Goal: Task Accomplishment & Management: Manage account settings

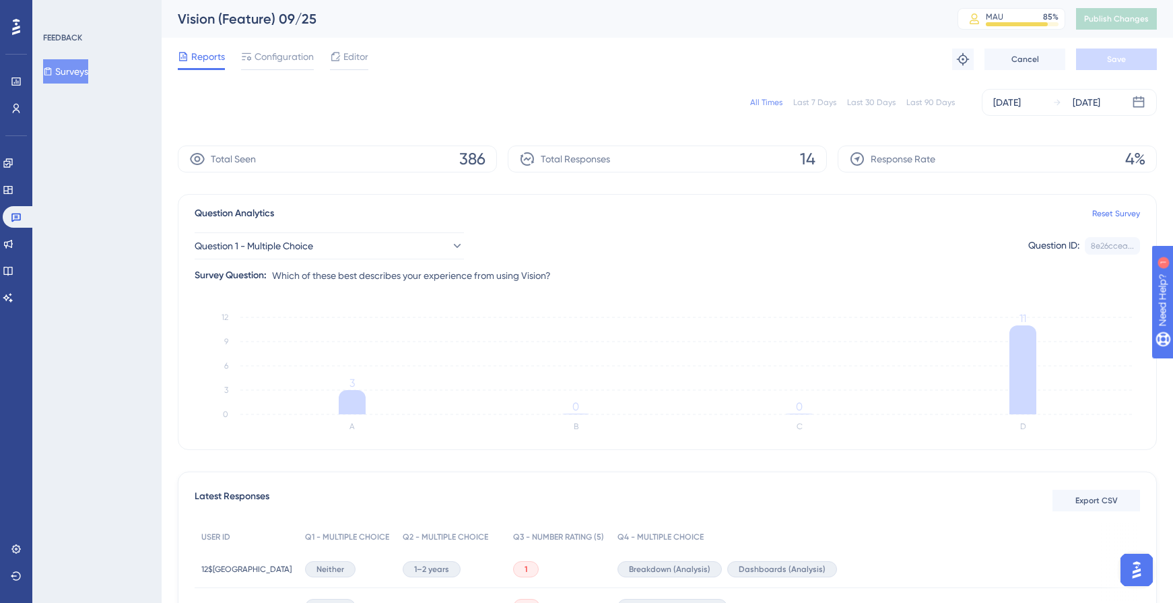
click at [87, 75] on button "Surveys" at bounding box center [65, 71] width 45 height 24
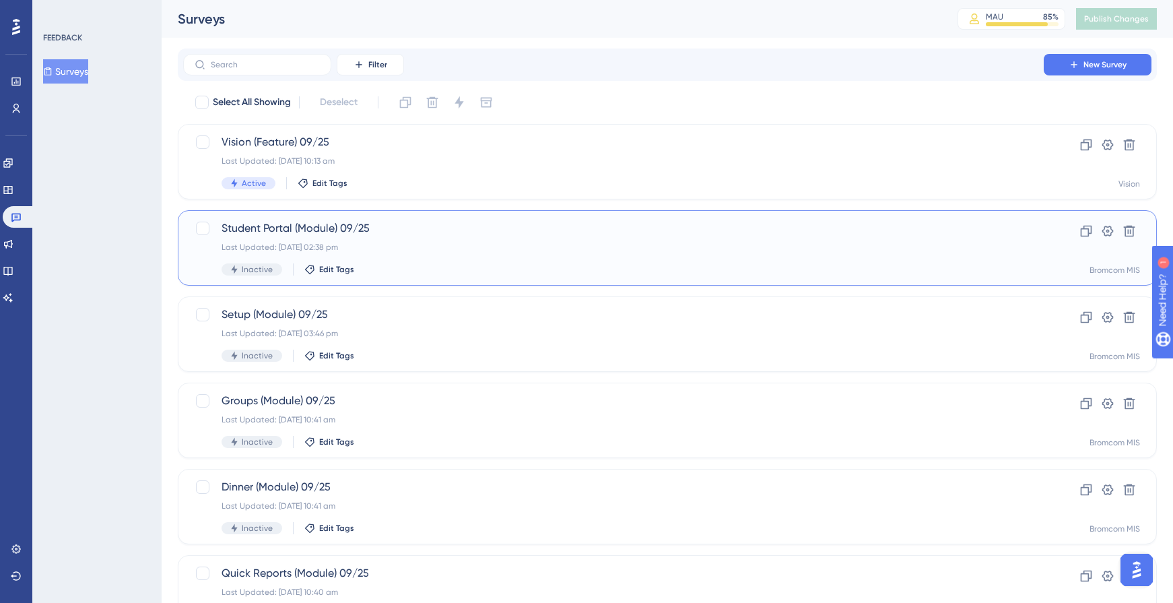
click at [413, 259] on div "Student Portal (Module) 09/25 Last Updated: [DATE] 02:38 pm Inactive Edit Tags" at bounding box center [614, 247] width 784 height 55
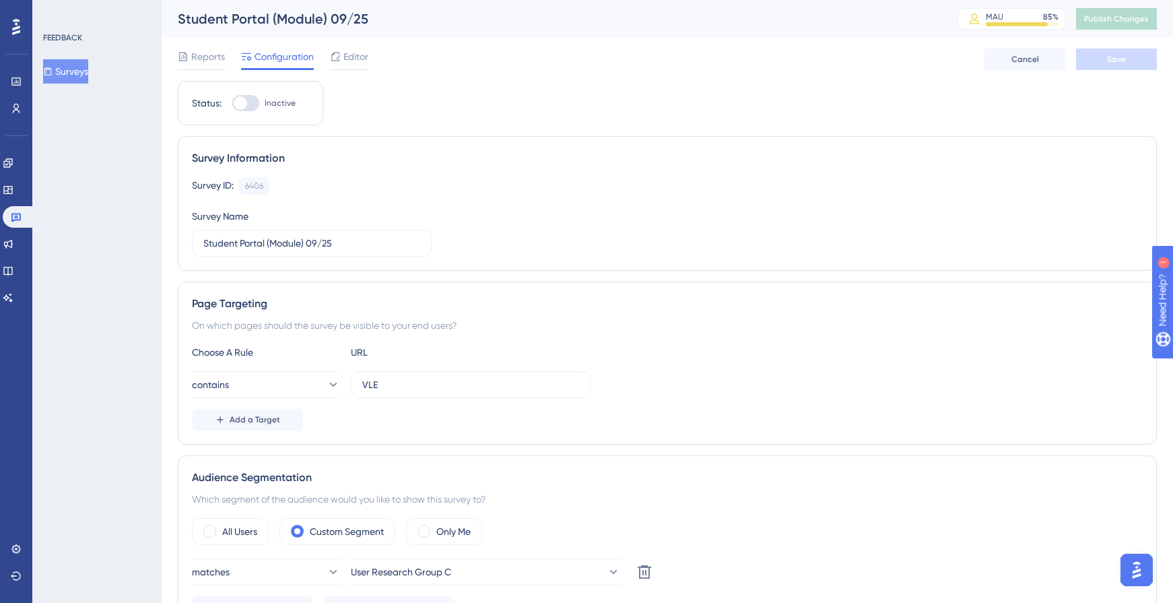
click at [88, 72] on button "Surveys" at bounding box center [65, 71] width 45 height 24
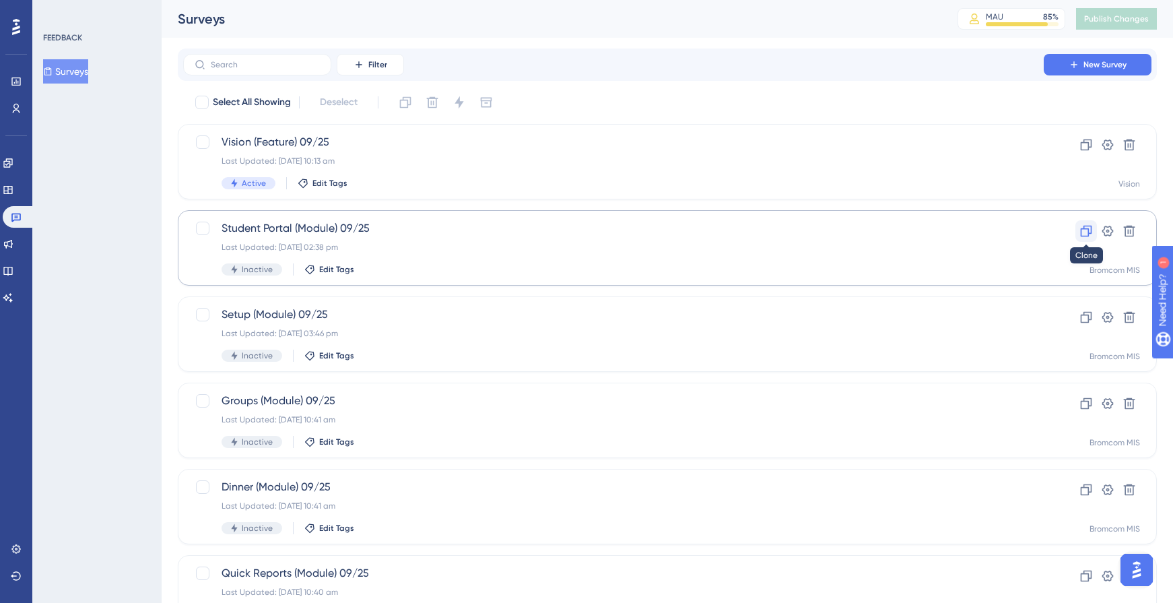
click at [1083, 228] on icon at bounding box center [1086, 231] width 11 height 11
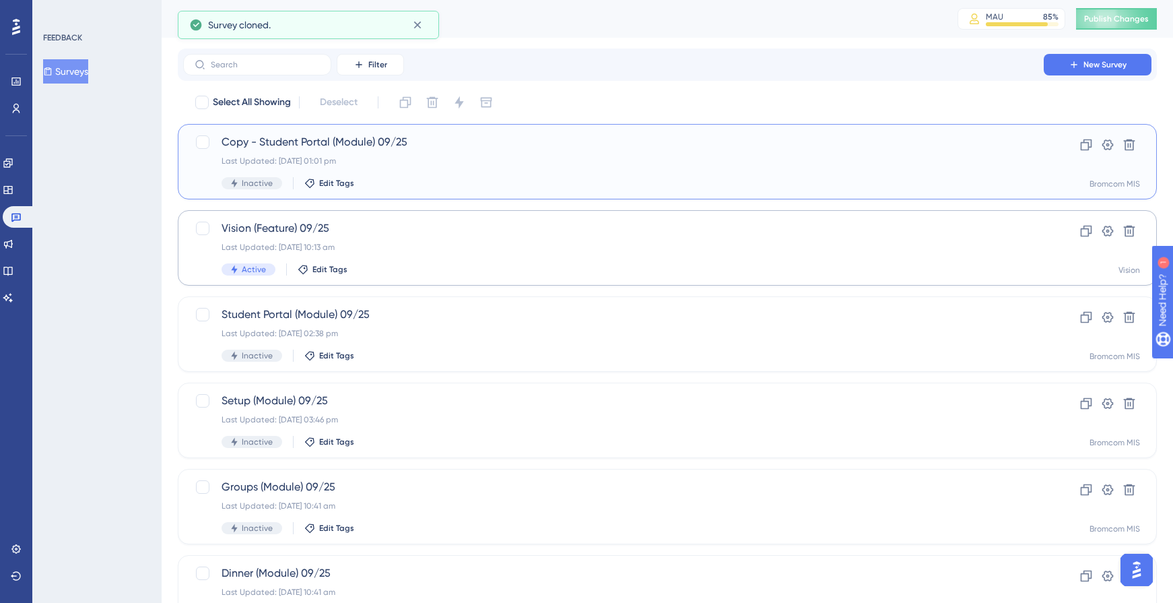
click at [395, 176] on div "Copy - Student Portal (Module) 09/25 Last Updated: [DATE] 01:01 pm Inactive Edi…" at bounding box center [614, 161] width 784 height 55
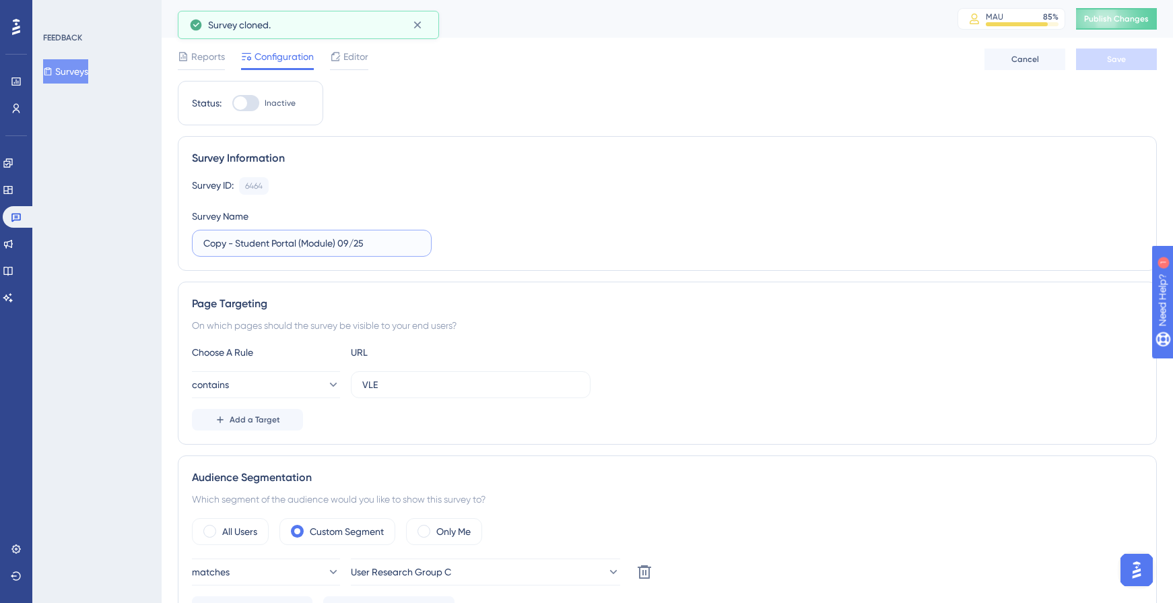
drag, startPoint x: 338, startPoint y: 244, endPoint x: 302, endPoint y: 242, distance: 36.5
click at [302, 242] on input "Copy - Student Portal (Module) 09/25" at bounding box center [311, 243] width 217 height 15
click at [297, 242] on input "Copy - Student Portal (Module) 09/25" at bounding box center [311, 243] width 217 height 15
drag, startPoint x: 300, startPoint y: 242, endPoint x: 151, endPoint y: 240, distance: 148.8
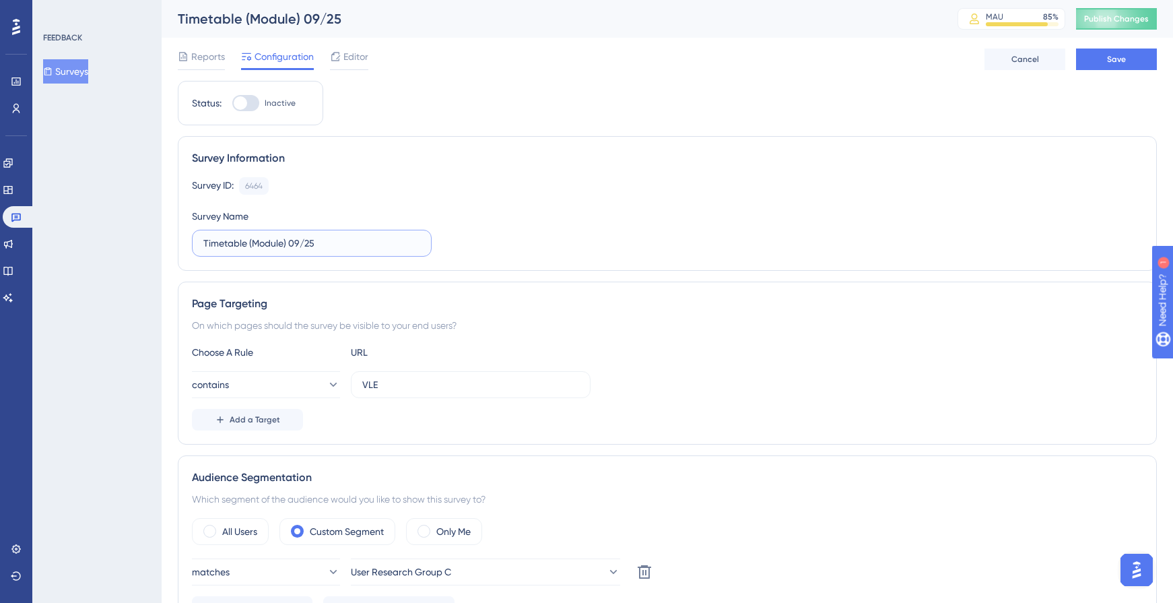
drag, startPoint x: 300, startPoint y: 242, endPoint x: 290, endPoint y: 242, distance: 9.4
click at [290, 242] on input "Timetable (Module) 09/25" at bounding box center [311, 243] width 217 height 15
type input "Timetable (Module) 10/25"
click at [362, 333] on div "Page Targeting On which pages should the survey be visible to your end users? C…" at bounding box center [667, 362] width 979 height 163
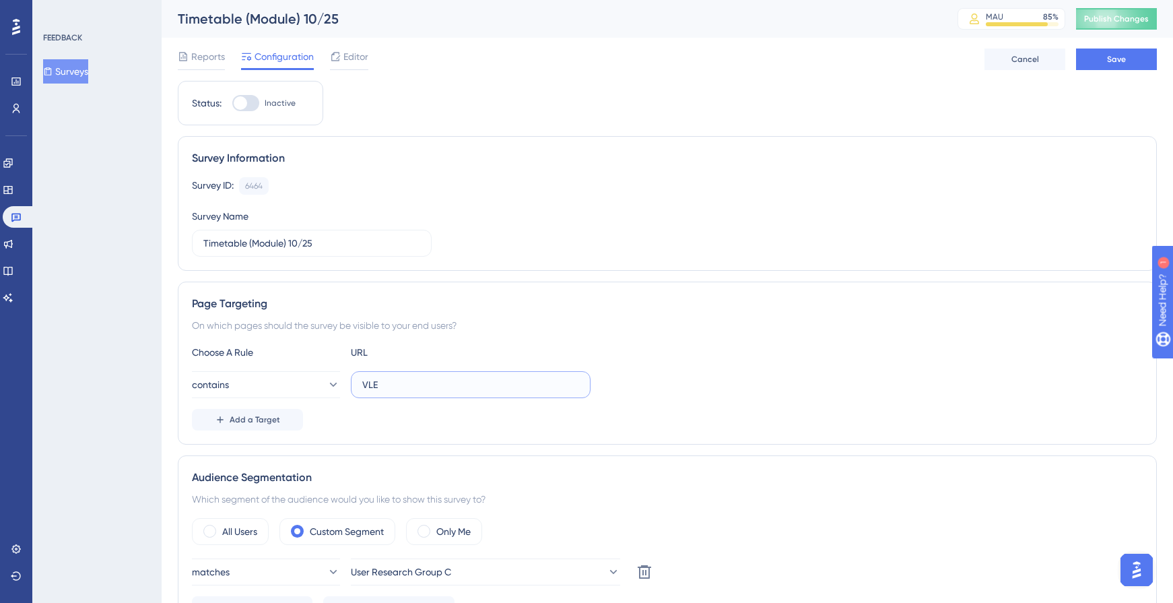
click at [382, 387] on input "VLE" at bounding box center [470, 384] width 217 height 15
paste input "Timetable"
type input "Timetable"
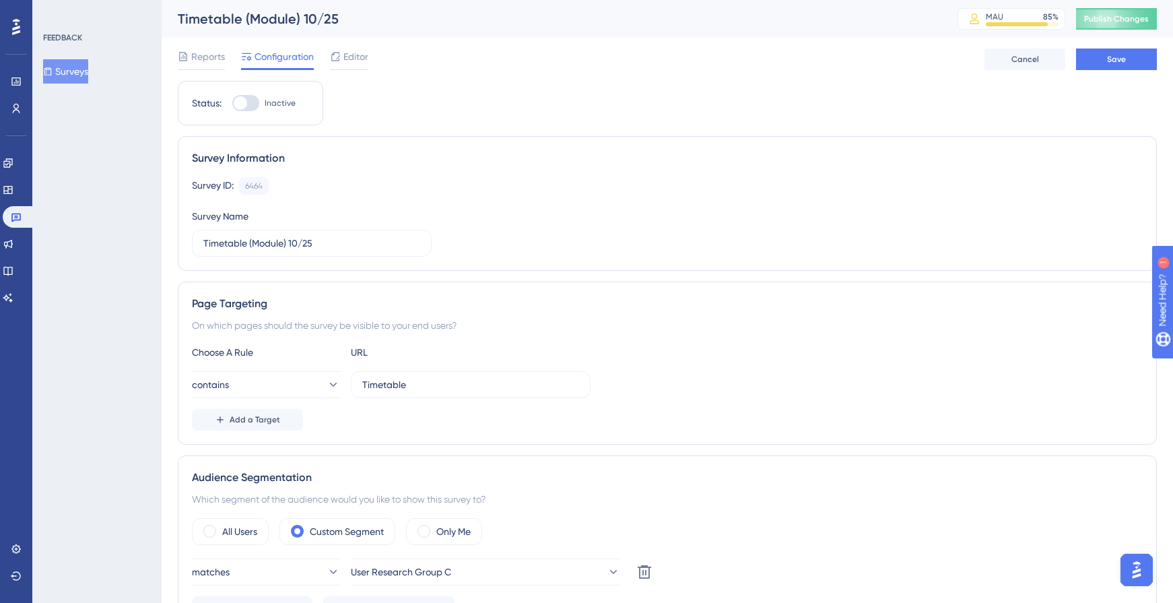
scroll to position [123, 0]
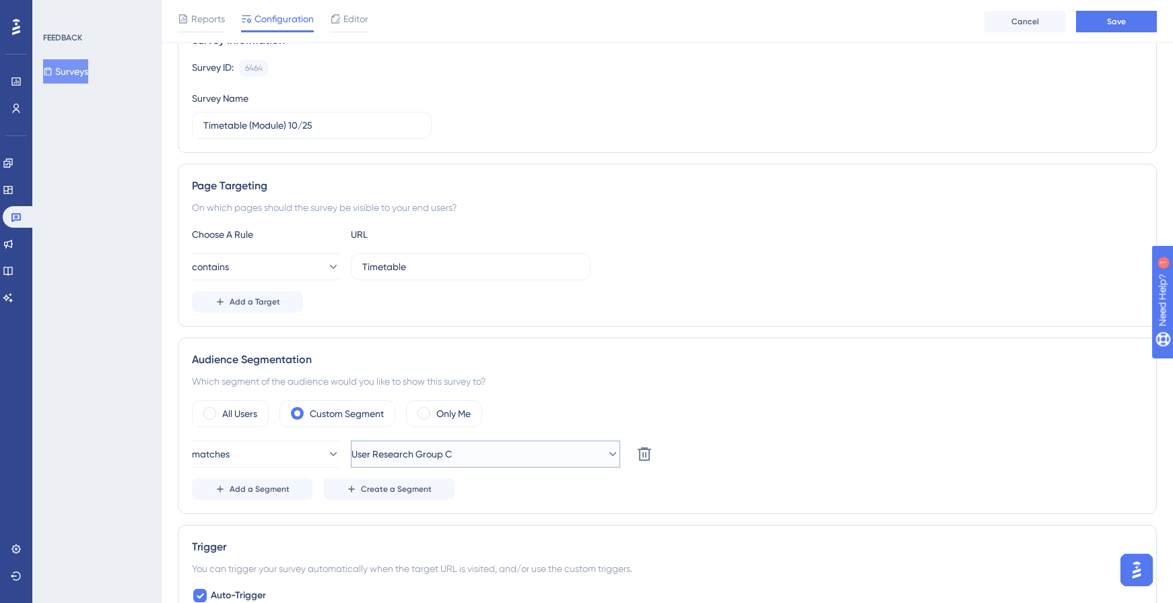
click at [537, 466] on button "User Research Group C" at bounding box center [485, 453] width 269 height 27
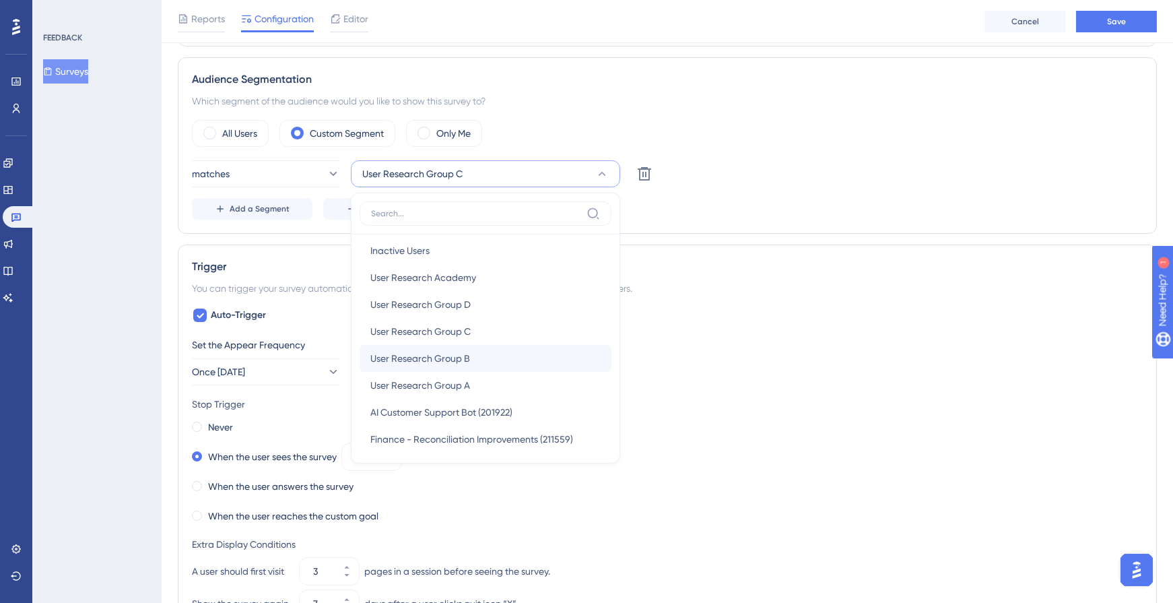
scroll to position [86, 0]
click at [471, 387] on div "User Research Group A User Research Group A" at bounding box center [485, 385] width 230 height 27
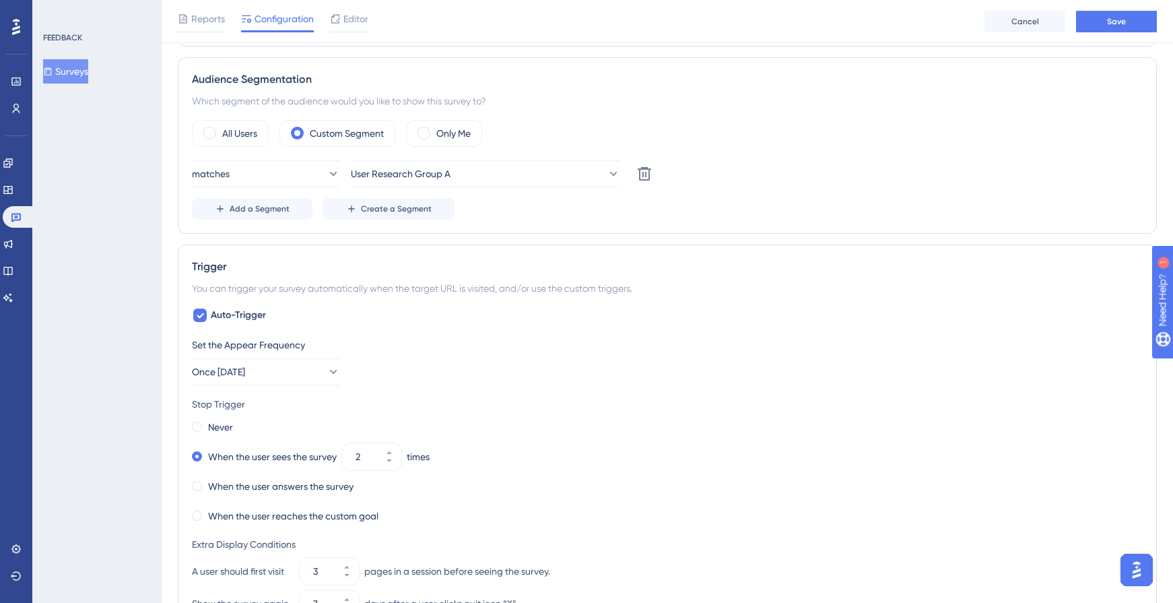
click at [710, 364] on div "Set the Appear Frequency Once [DATE]" at bounding box center [667, 361] width 951 height 48
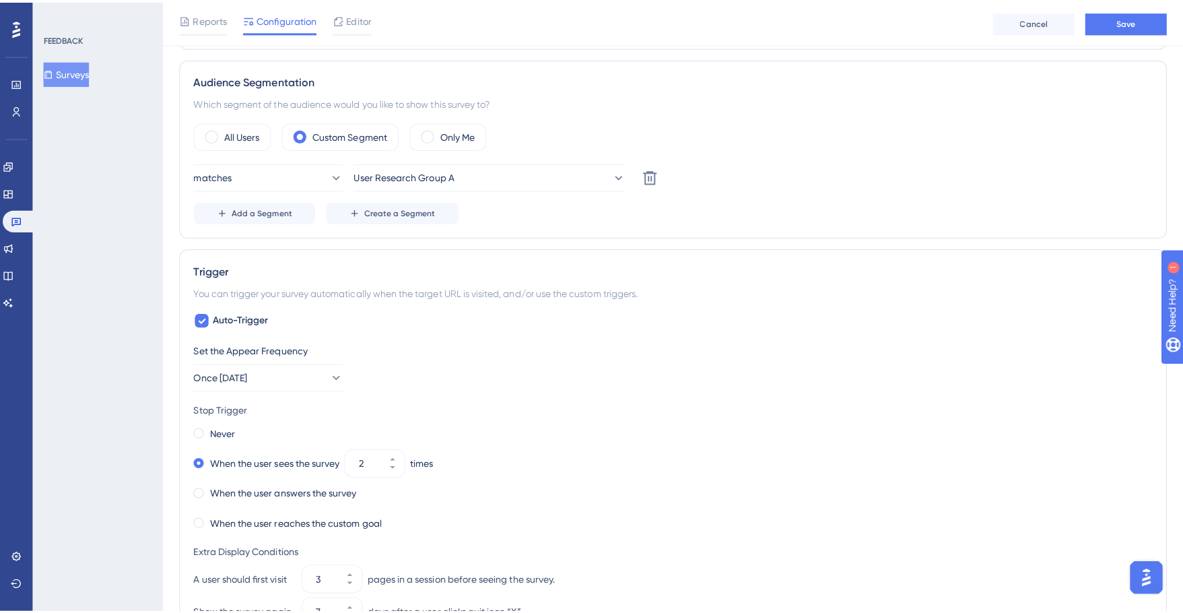
scroll to position [0, 0]
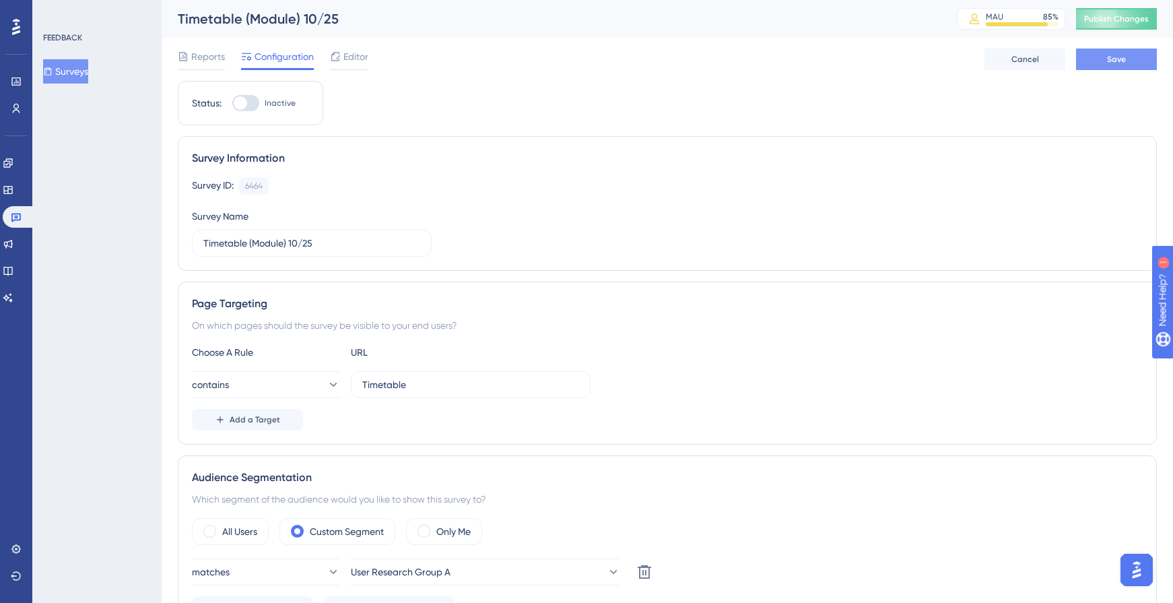
click at [1091, 50] on button "Save" at bounding box center [1116, 59] width 81 height 22
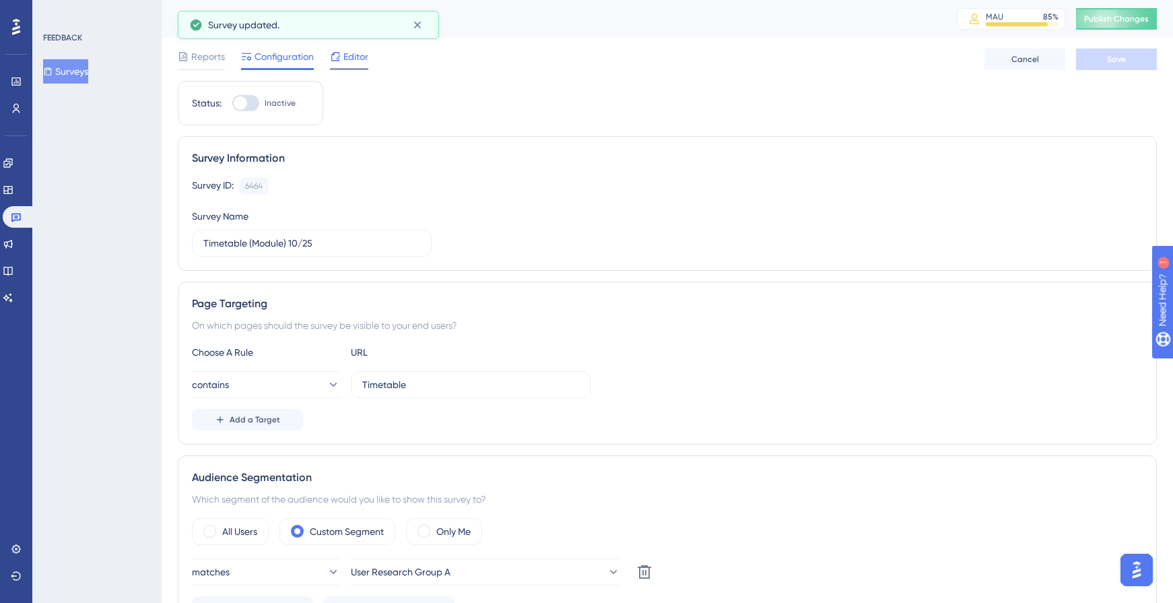
click at [354, 60] on span "Editor" at bounding box center [355, 56] width 25 height 16
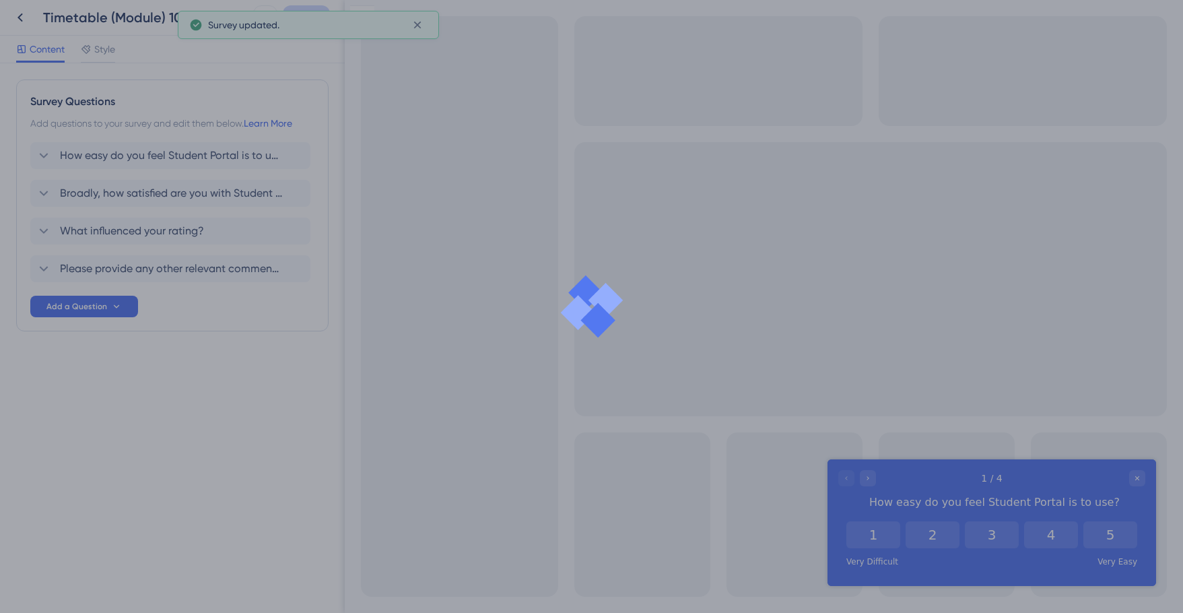
click at [39, 158] on div at bounding box center [591, 306] width 1183 height 613
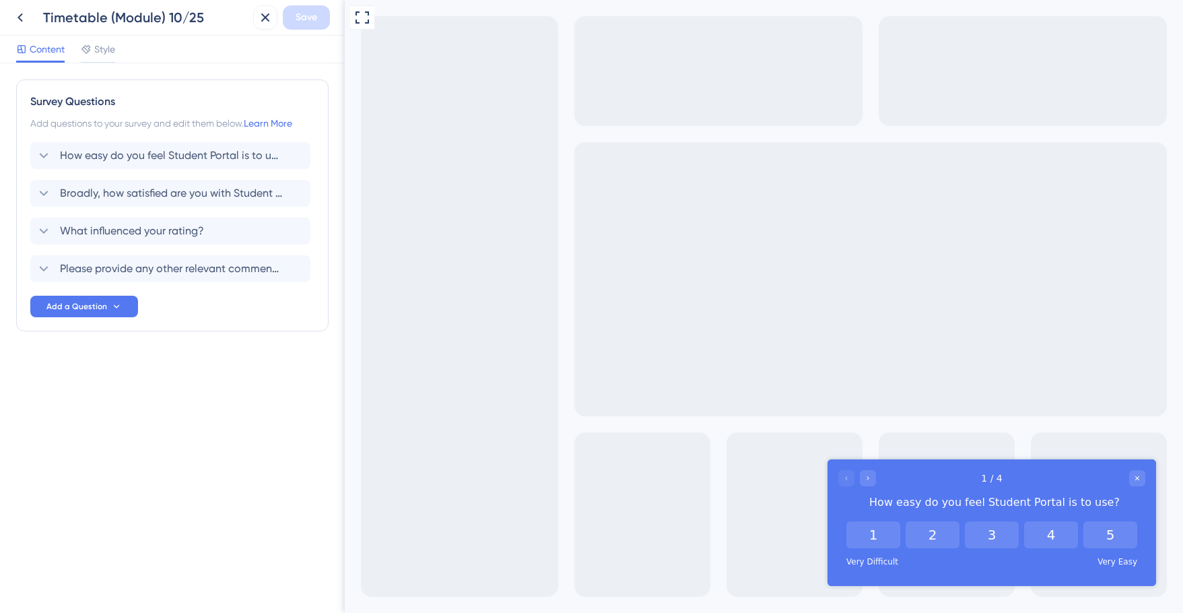
click at [44, 157] on icon at bounding box center [44, 155] width 9 height 5
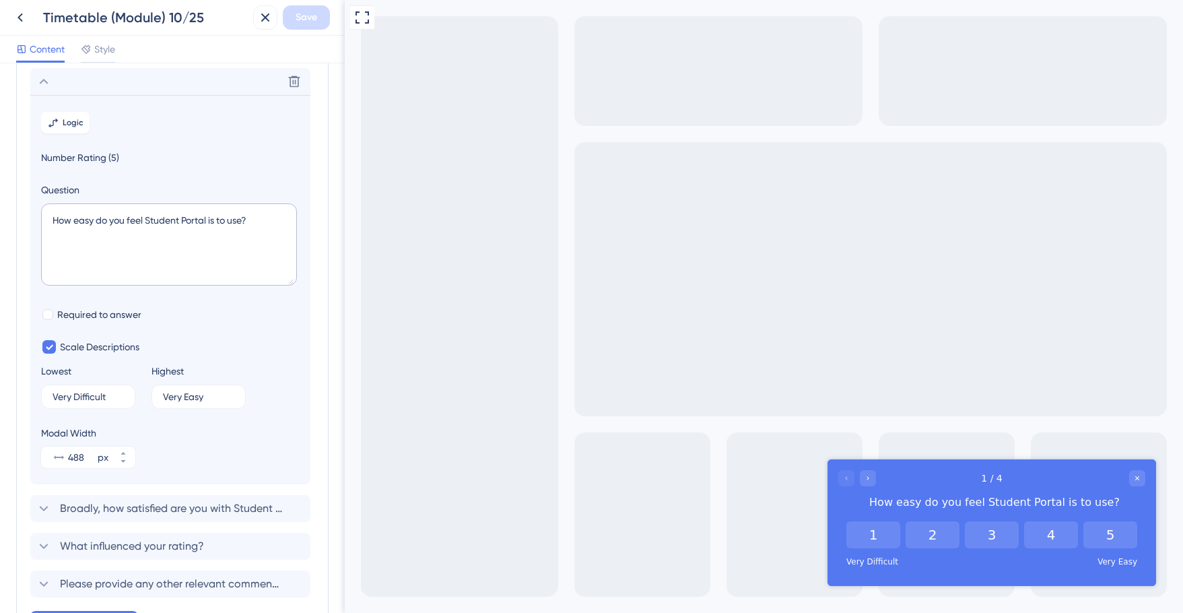
scroll to position [79, 0]
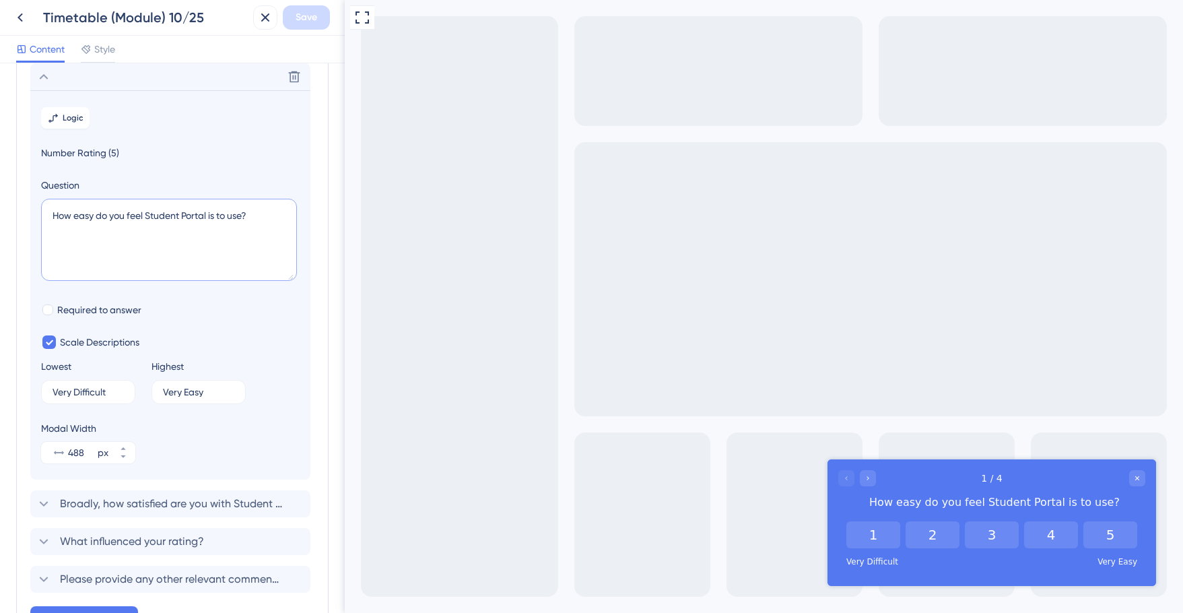
drag, startPoint x: 211, startPoint y: 216, endPoint x: 149, endPoint y: 213, distance: 62.0
click at [149, 213] on textarea "How easy do you feel Student Portal is to use?" at bounding box center [169, 240] width 256 height 82
click at [166, 217] on textarea "How easy do you feel wTiemtable is to use?" at bounding box center [169, 240] width 256 height 82
drag, startPoint x: 199, startPoint y: 216, endPoint x: 148, endPoint y: 217, distance: 50.5
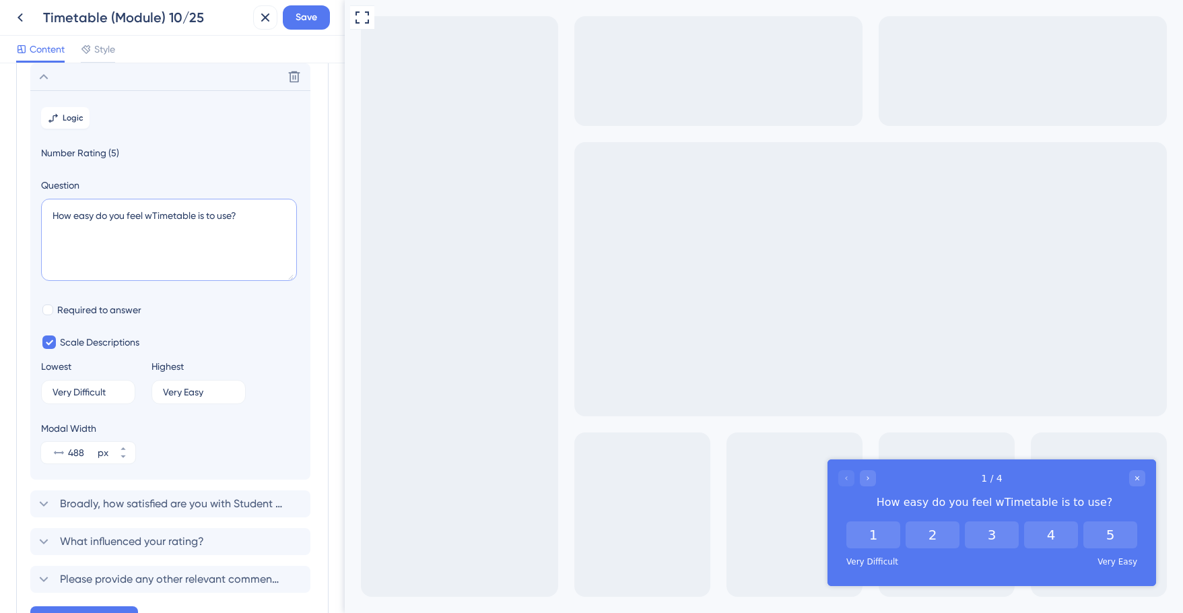
click at [148, 217] on textarea "How easy do you feel wTimetable is to use?" at bounding box center [169, 240] width 256 height 82
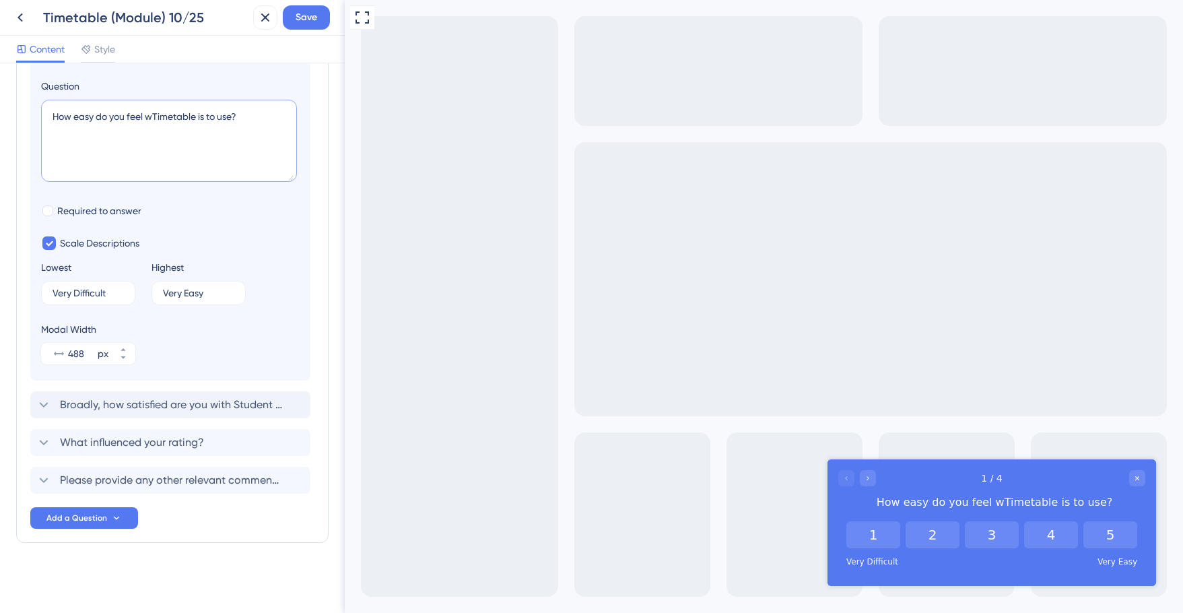
type textarea "How easy do you feel wTimetable is to use?"
click at [248, 395] on div "Broadly, how satisfied are you with Student Portal features? [GEOGRAPHIC_DATA]" at bounding box center [170, 404] width 280 height 27
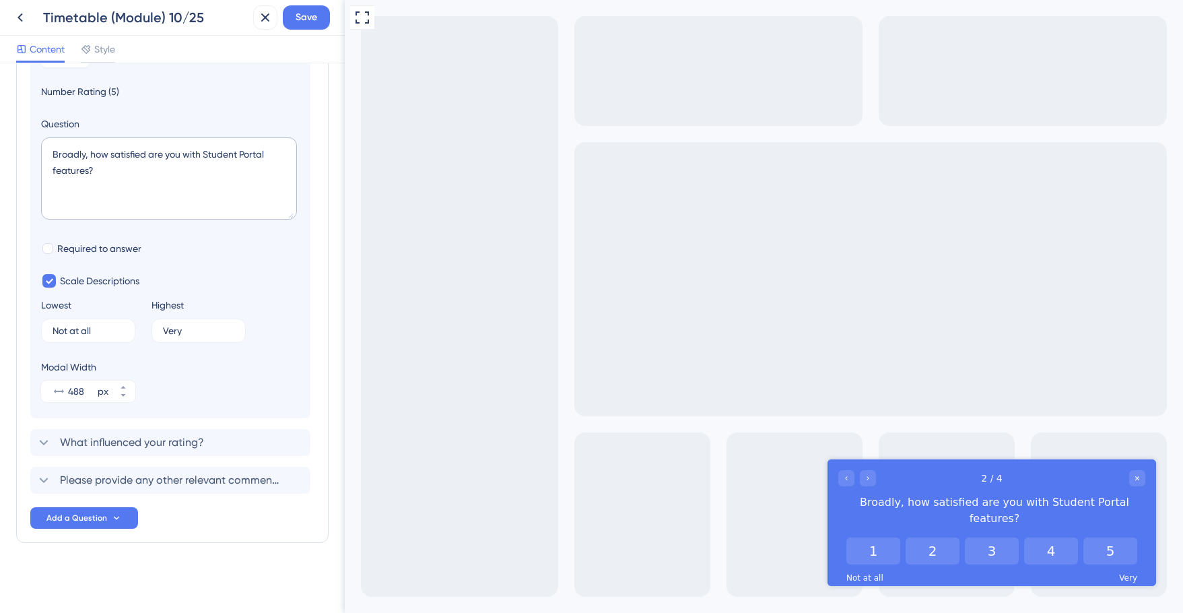
scroll to position [116, 0]
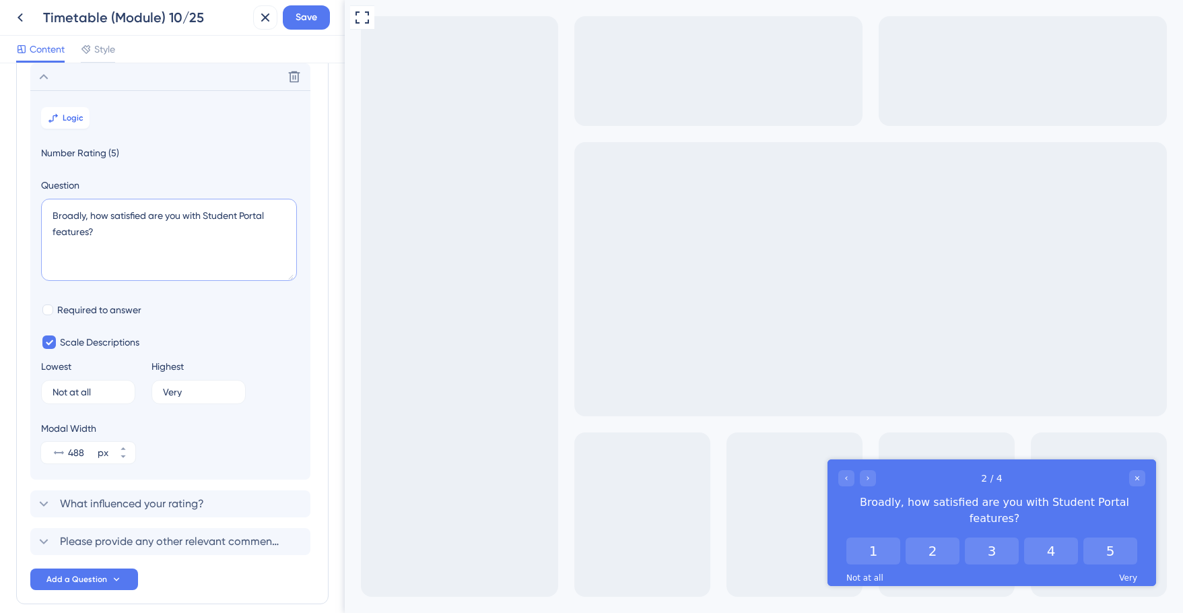
drag, startPoint x: 269, startPoint y: 214, endPoint x: 205, endPoint y: 213, distance: 63.3
click at [205, 213] on textarea "Broadly, how satisfied are you with Student Portal features?" at bounding box center [169, 240] width 256 height 82
paste textarea "wTimetable"
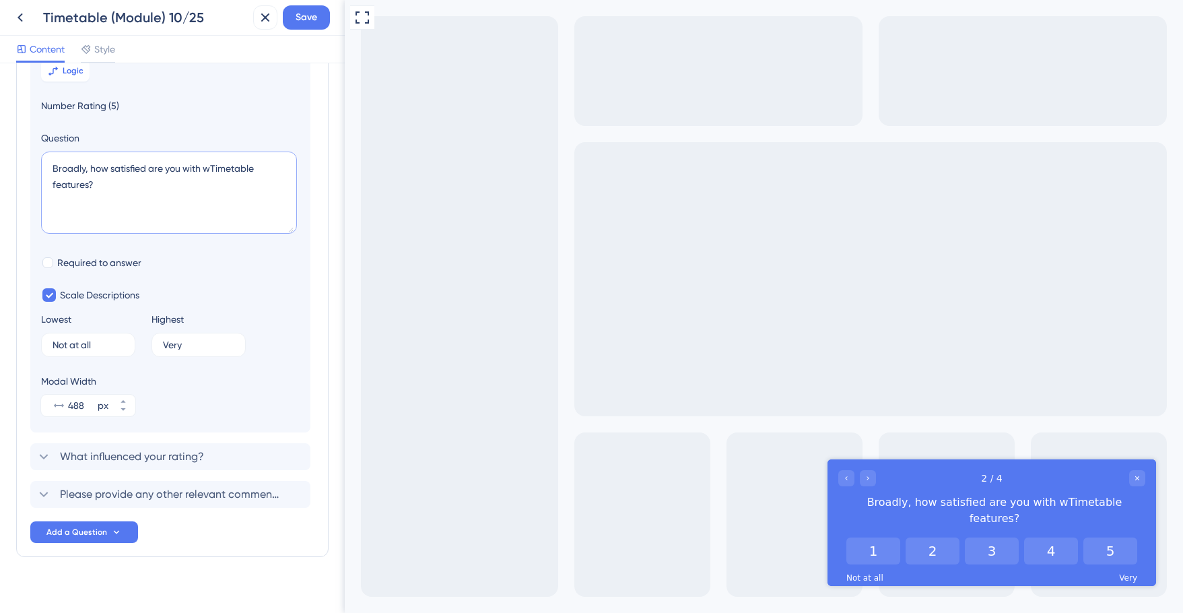
scroll to position [164, 0]
type textarea "Broadly, how satisfied are you with wTimetable features?"
click at [222, 479] on div "How easy do you feel wTimetable is to use? Delete Logic Number Rating (5) Quest…" at bounding box center [172, 242] width 284 height 529
click at [313, 15] on span "Save" at bounding box center [307, 17] width 22 height 16
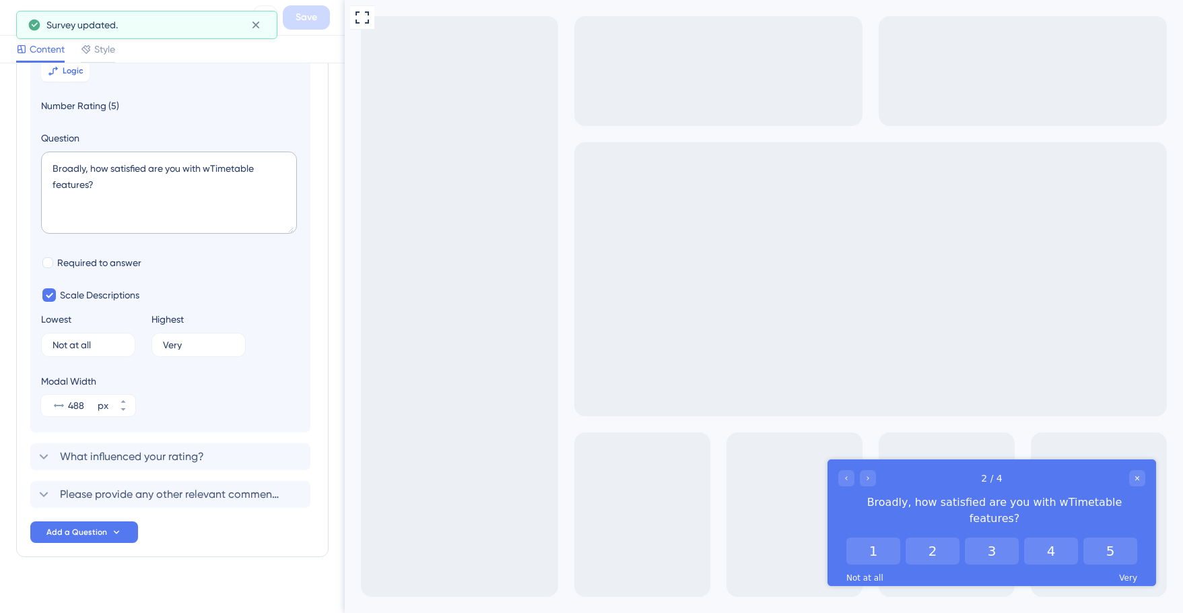
scroll to position [0, 0]
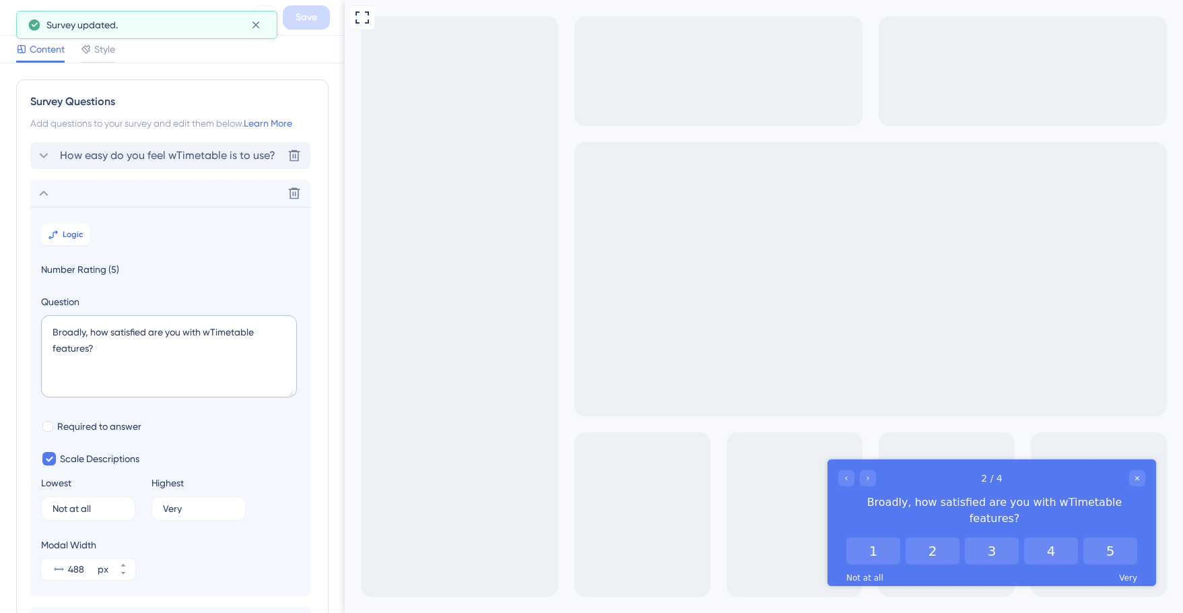
click at [92, 152] on span "How easy do you feel wTimetable is to use?" at bounding box center [167, 155] width 215 height 16
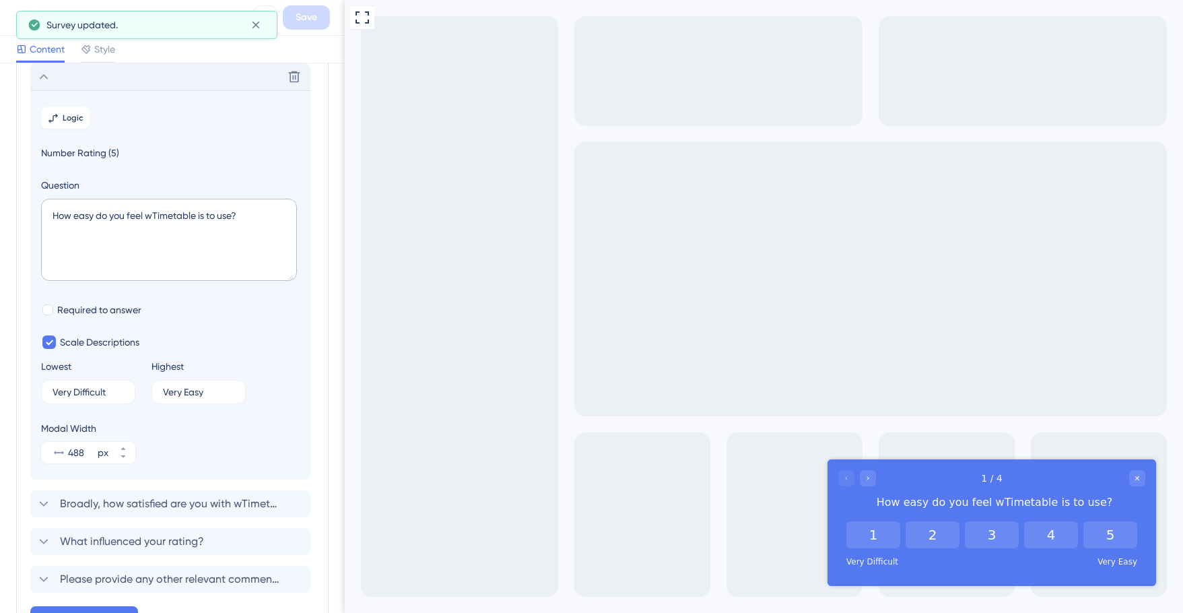
scroll to position [156, 0]
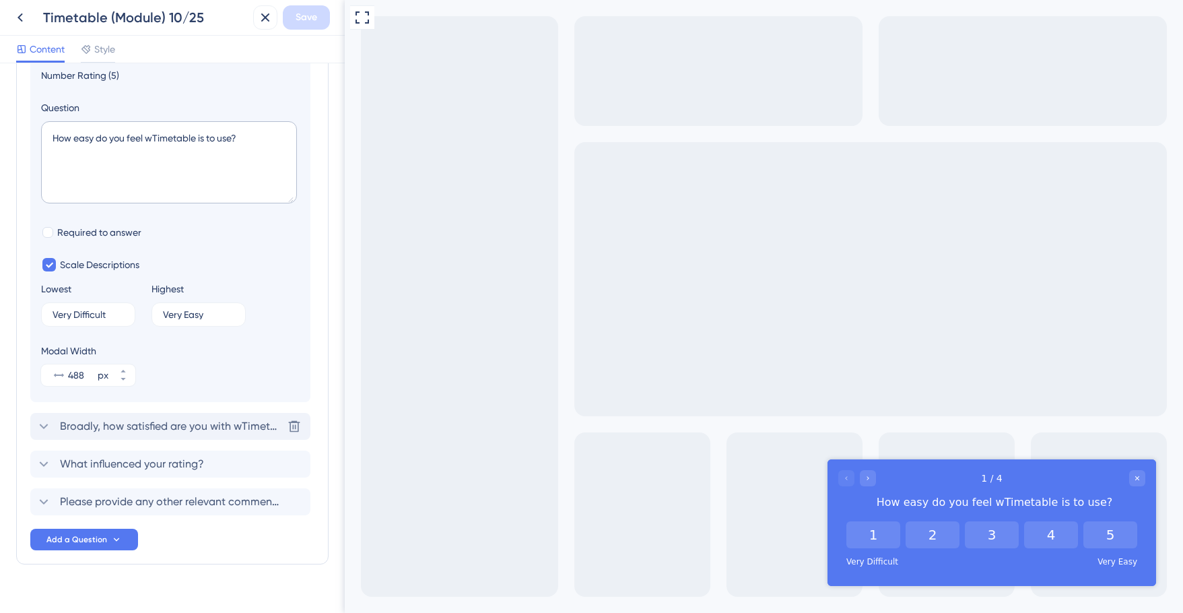
click at [95, 427] on span "Broadly, how satisfied are you with wTimetable features?" at bounding box center [171, 426] width 222 height 16
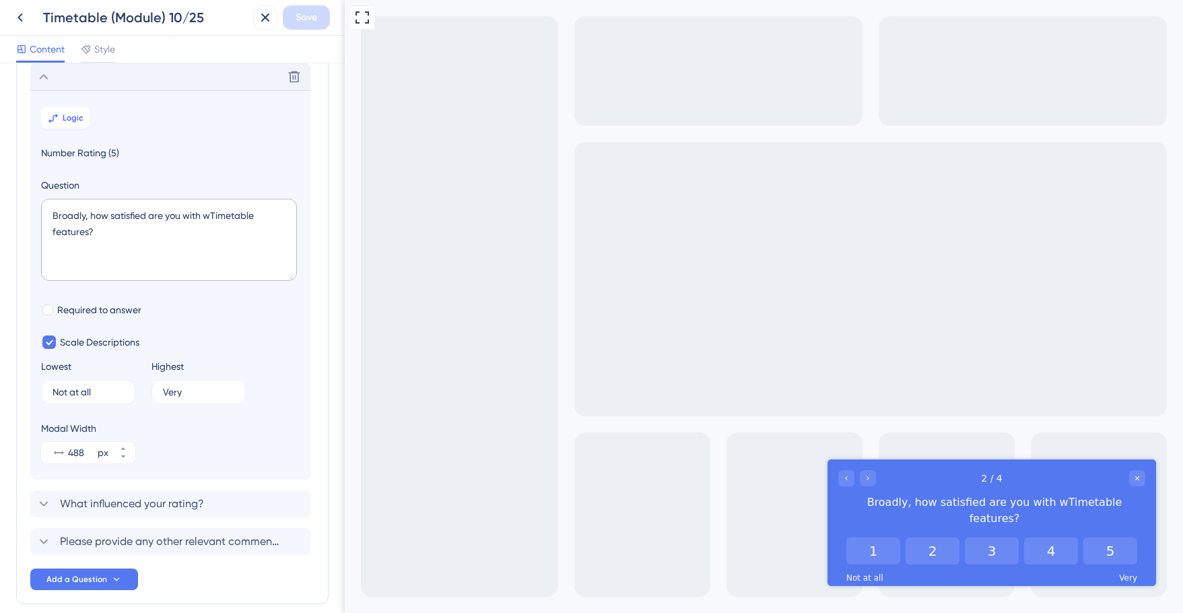
scroll to position [178, 0]
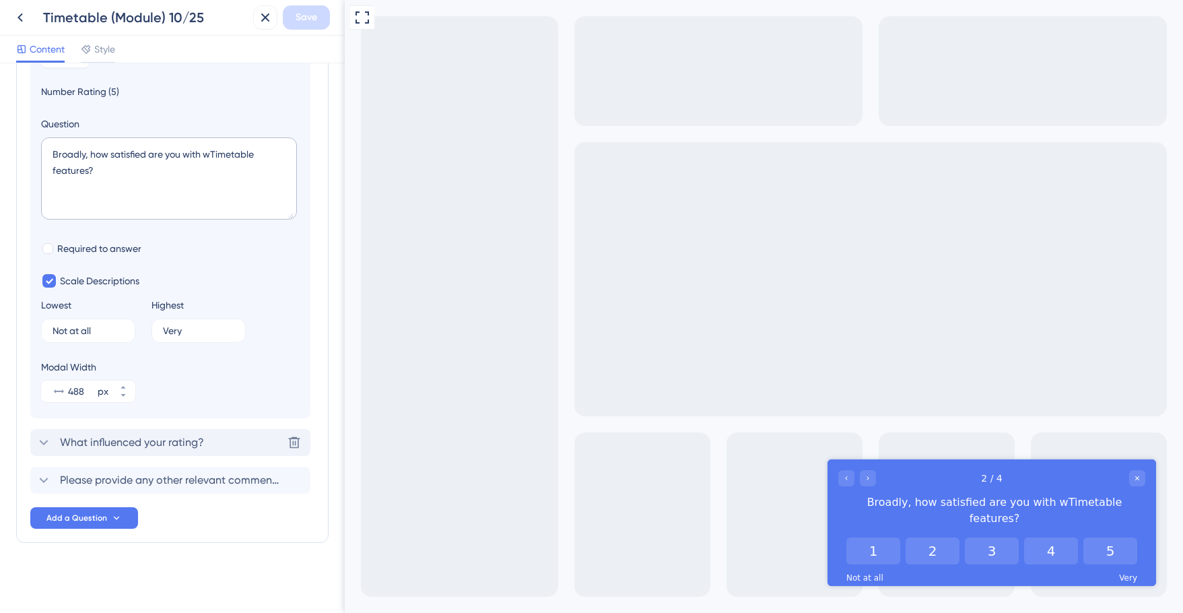
click at [96, 435] on span "What influenced your rating?" at bounding box center [132, 442] width 144 height 16
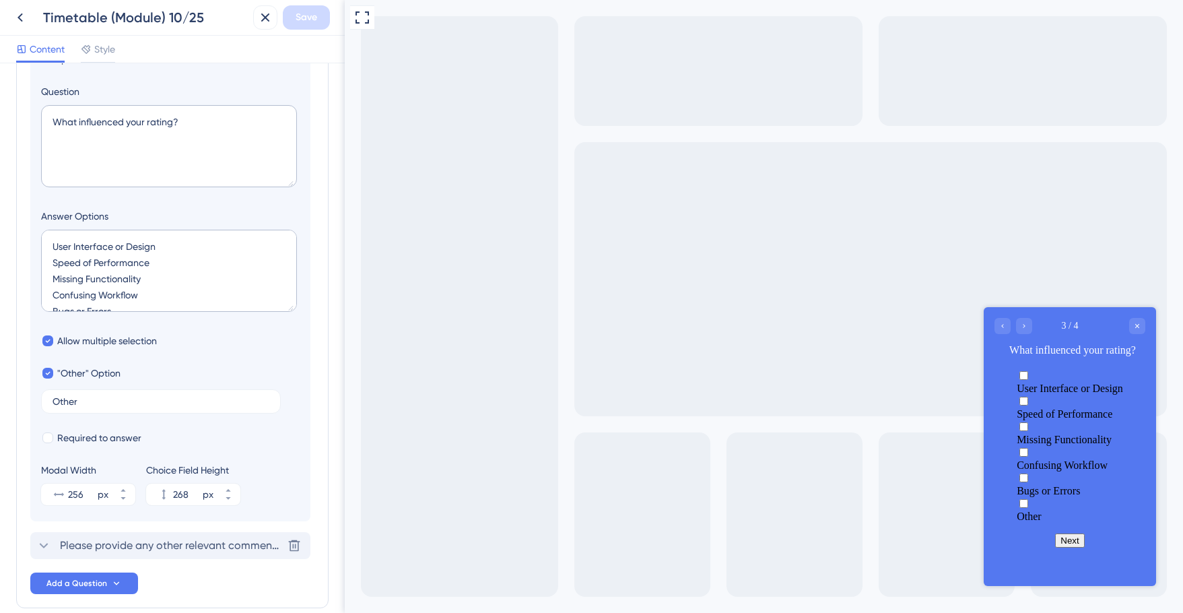
click at [77, 535] on div "Please provide any other relevant comments/feedback Delete" at bounding box center [170, 545] width 280 height 27
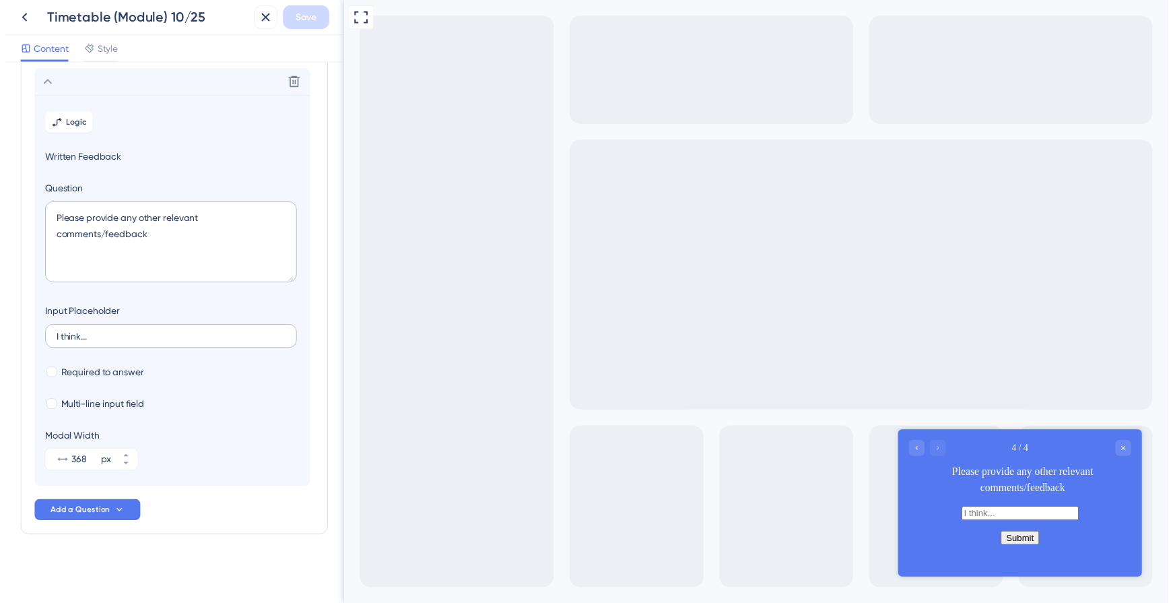
scroll to position [0, 0]
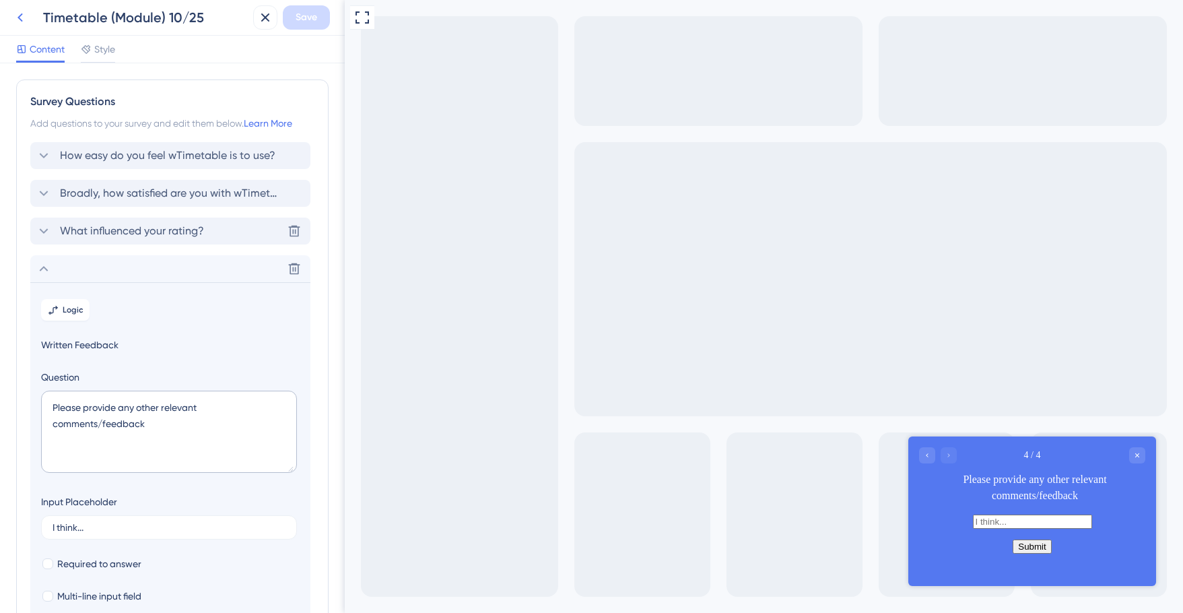
click at [31, 18] on button at bounding box center [20, 17] width 24 height 24
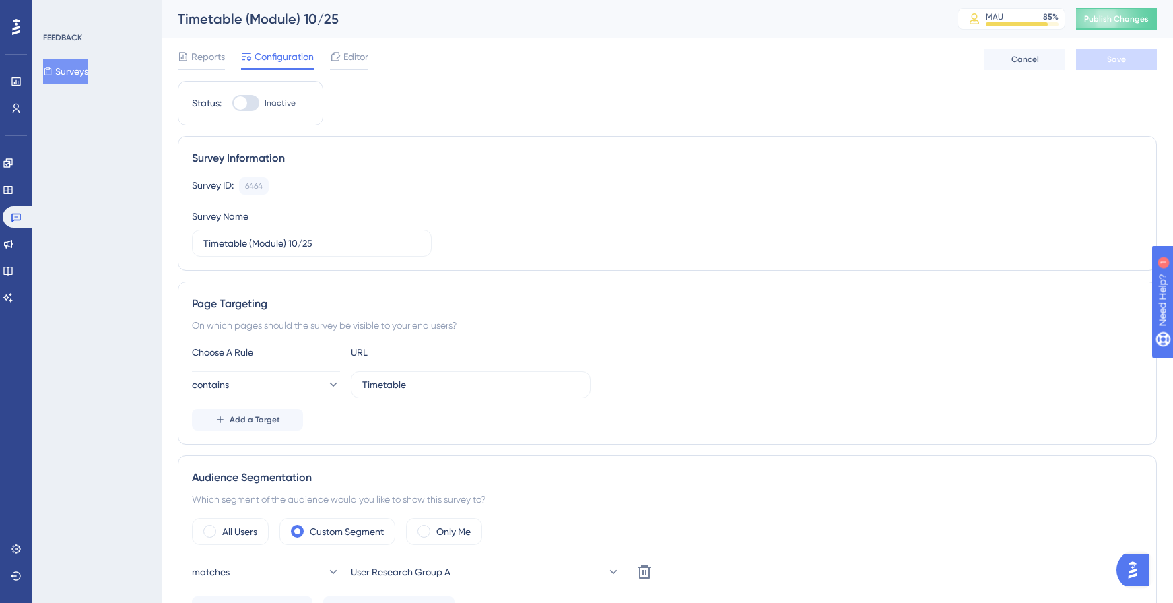
click at [225, 107] on div "Status: Inactive" at bounding box center [250, 103] width 117 height 16
click at [240, 104] on div at bounding box center [240, 102] width 13 height 13
click at [232, 104] on input "Inactive" at bounding box center [232, 103] width 1 height 1
checkbox input "true"
click at [1088, 56] on button "Save" at bounding box center [1116, 59] width 81 height 22
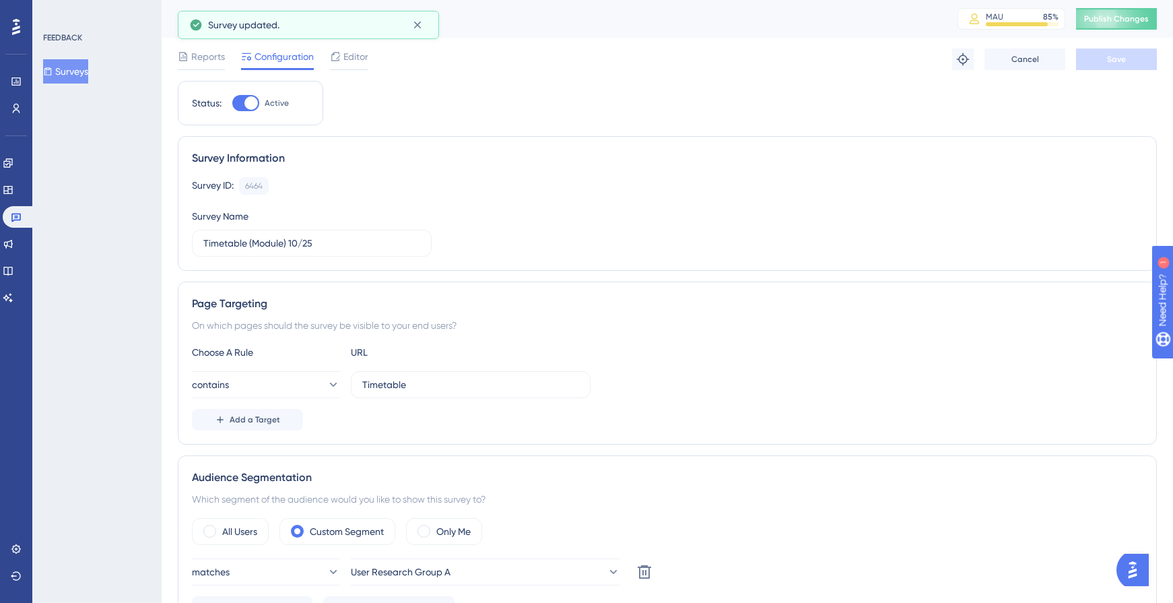
click at [1111, 31] on div "Timetable (Module) 10/25 MAU 85 % Click to see add-on and upgrade options Publi…" at bounding box center [667, 19] width 1011 height 38
click at [1113, 24] on span "Publish Changes" at bounding box center [1116, 18] width 65 height 11
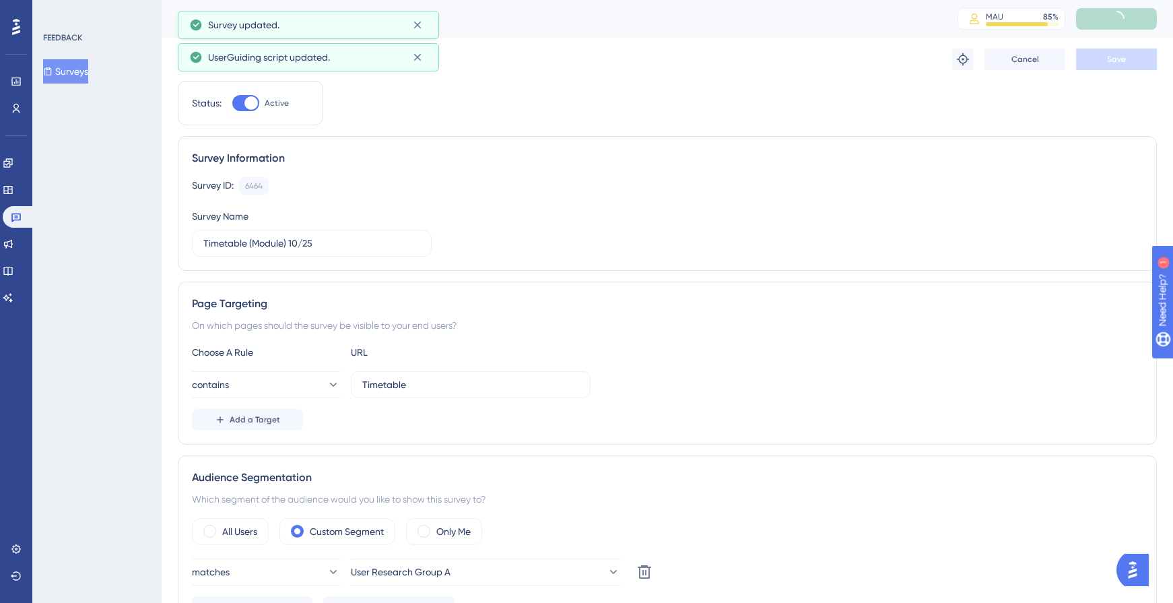
click at [68, 77] on button "Surveys" at bounding box center [65, 71] width 45 height 24
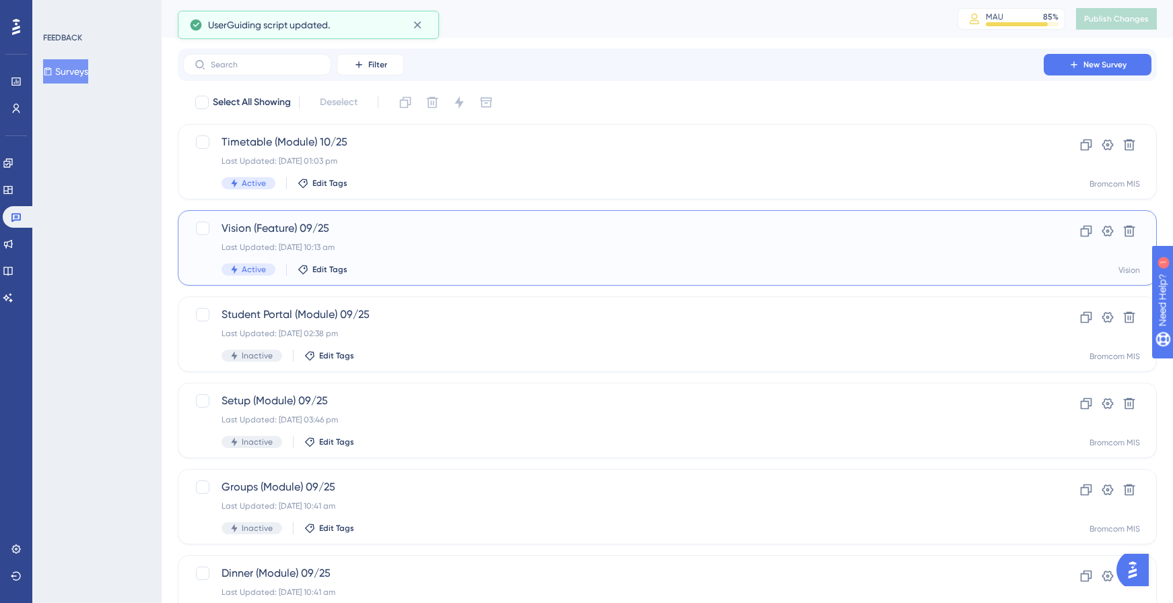
click at [469, 265] on div "Active Edit Tags" at bounding box center [614, 269] width 784 height 12
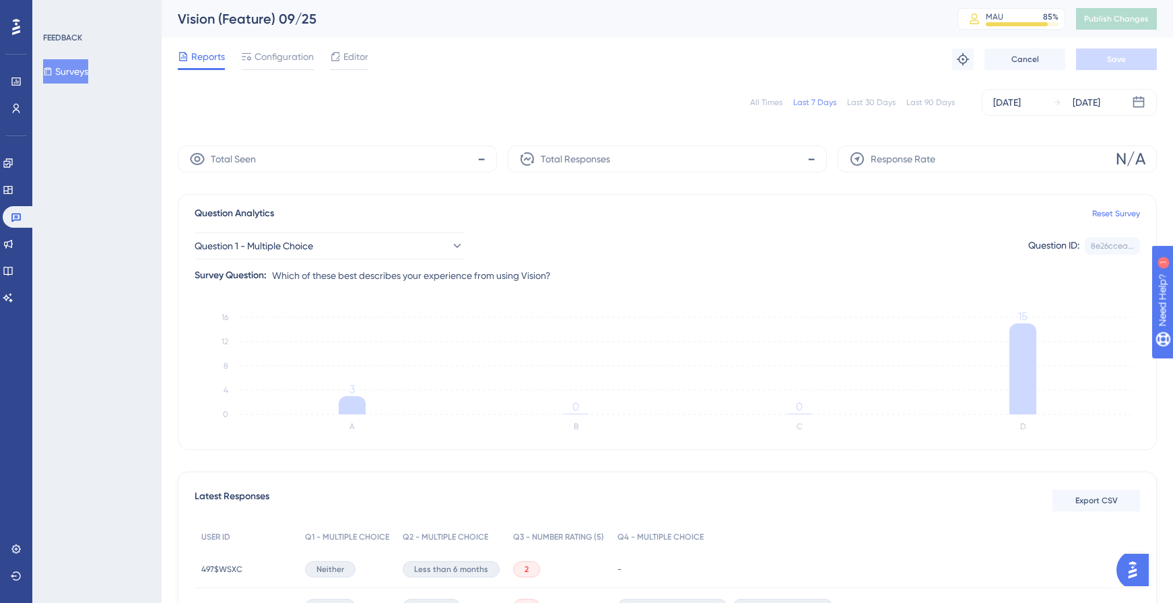
click at [766, 104] on div "All Times" at bounding box center [766, 102] width 32 height 11
click at [446, 258] on button "Question 1 - Multiple Choice" at bounding box center [329, 245] width 269 height 27
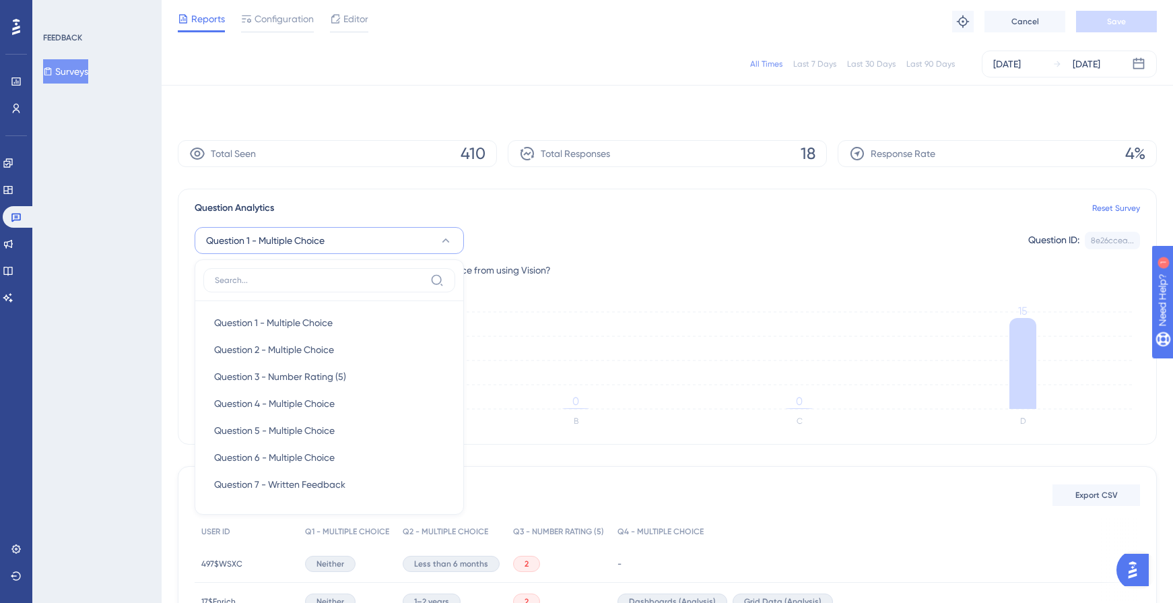
scroll to position [89, 0]
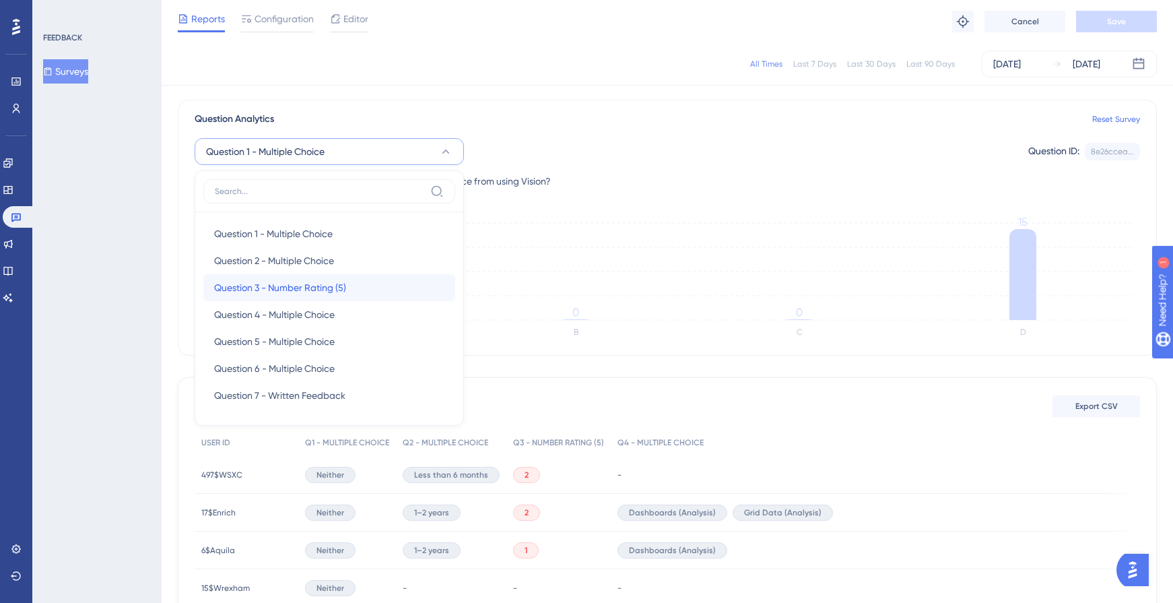
click at [399, 288] on div "Question 3 - Number Rating (5) Question 3 - Number Rating (5)" at bounding box center [329, 287] width 230 height 27
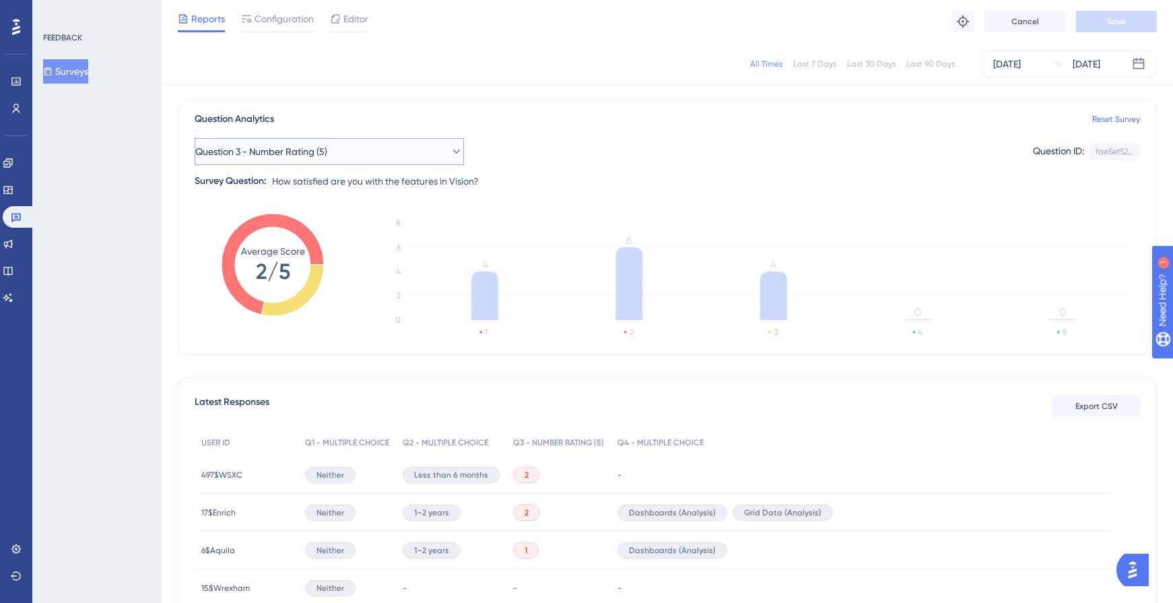
click at [397, 155] on button "Question 3 - Number Rating (5)" at bounding box center [329, 151] width 269 height 27
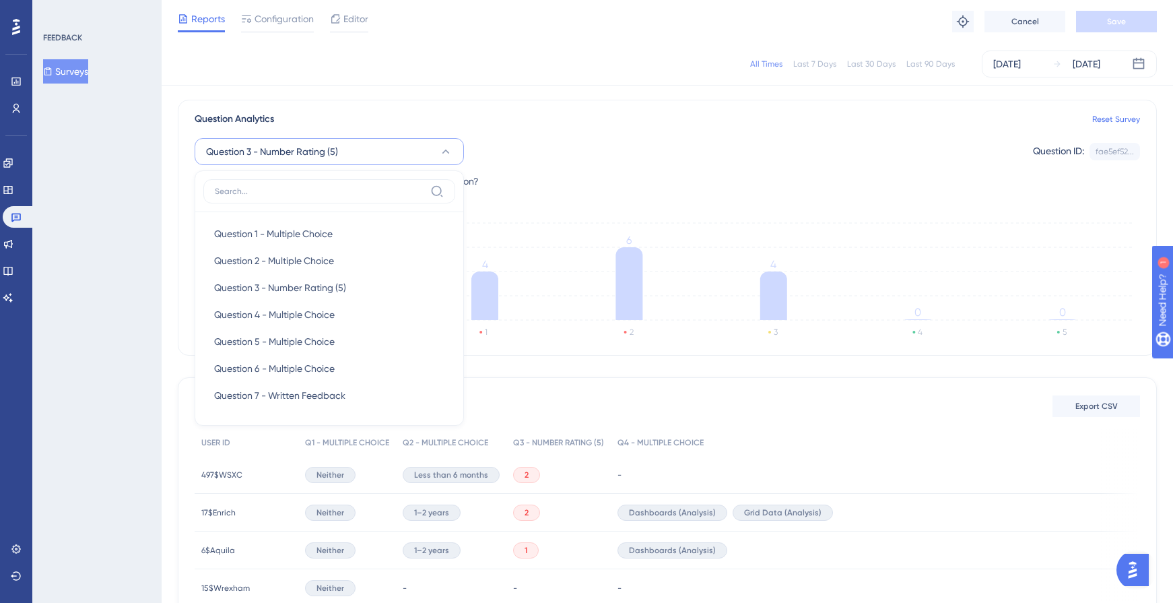
scroll to position [83, 0]
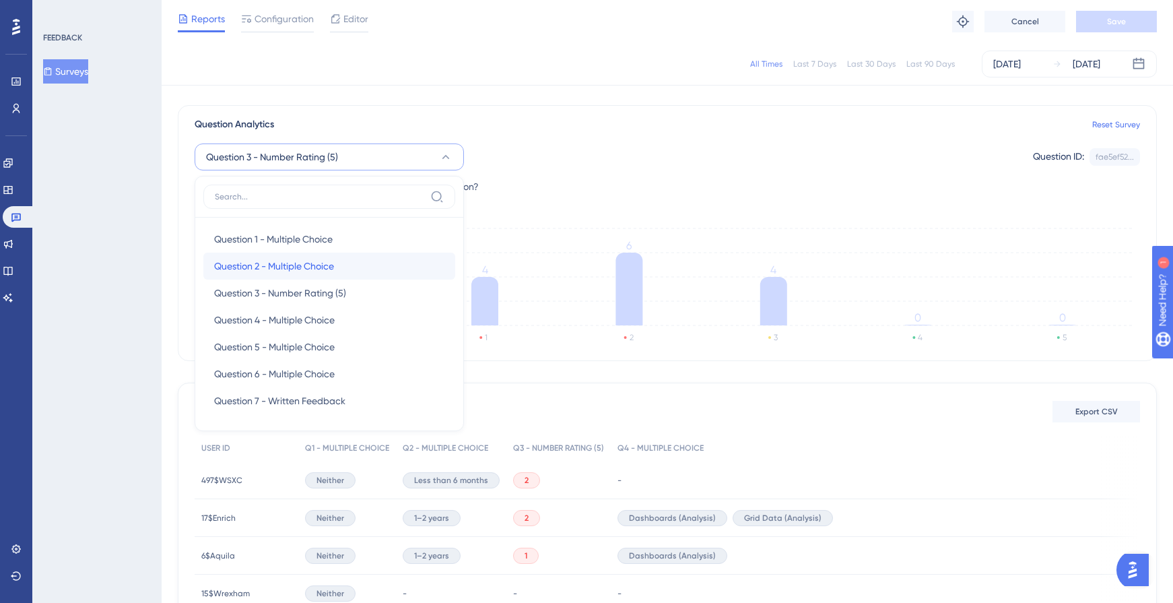
click at [322, 277] on div "Question 2 - Multiple Choice Question 2 - Multiple Choice" at bounding box center [329, 265] width 230 height 27
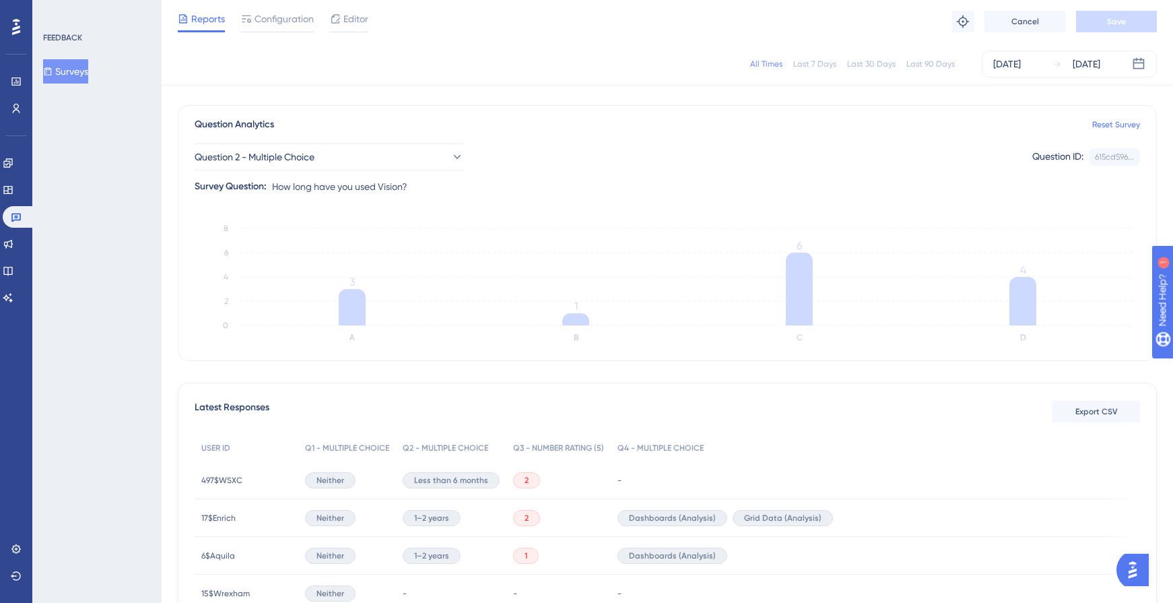
click at [374, 172] on div "Question 2 - Multiple Choice Question ID: 615cd596... Copy Survey Question: How…" at bounding box center [667, 164] width 945 height 62
click at [379, 158] on button "Question 2 - Multiple Choice" at bounding box center [329, 156] width 269 height 27
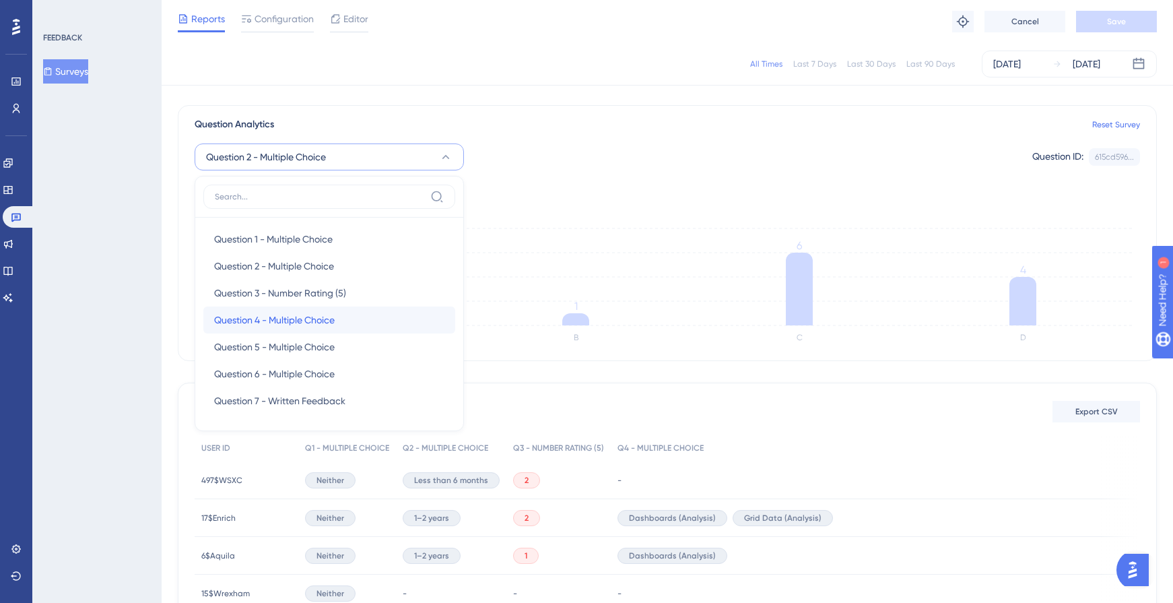
click at [335, 325] on span "Question 4 - Multiple Choice" at bounding box center [274, 320] width 121 height 16
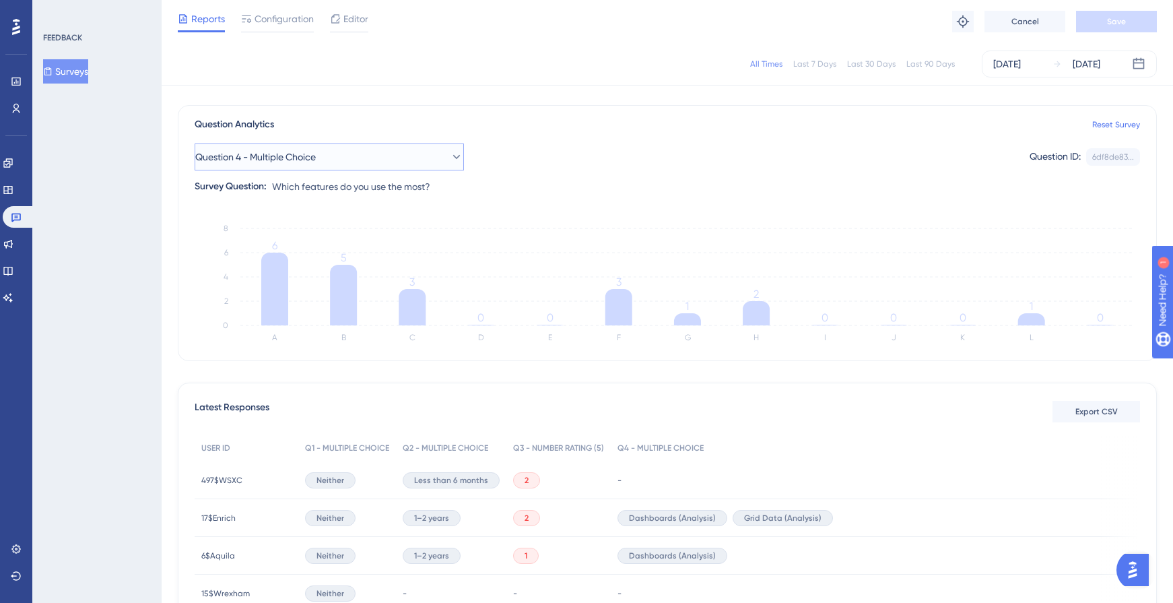
click at [378, 158] on button "Question 4 - Multiple Choice" at bounding box center [329, 156] width 269 height 27
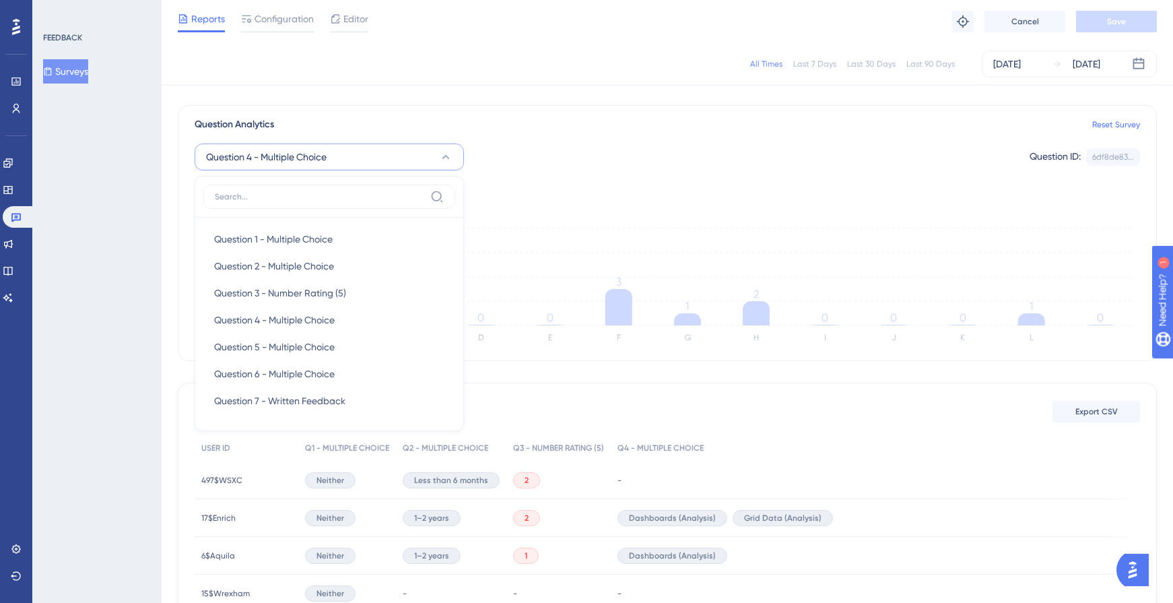
scroll to position [86, 0]
click at [325, 324] on span "Question 4 - Multiple Choice" at bounding box center [274, 318] width 121 height 16
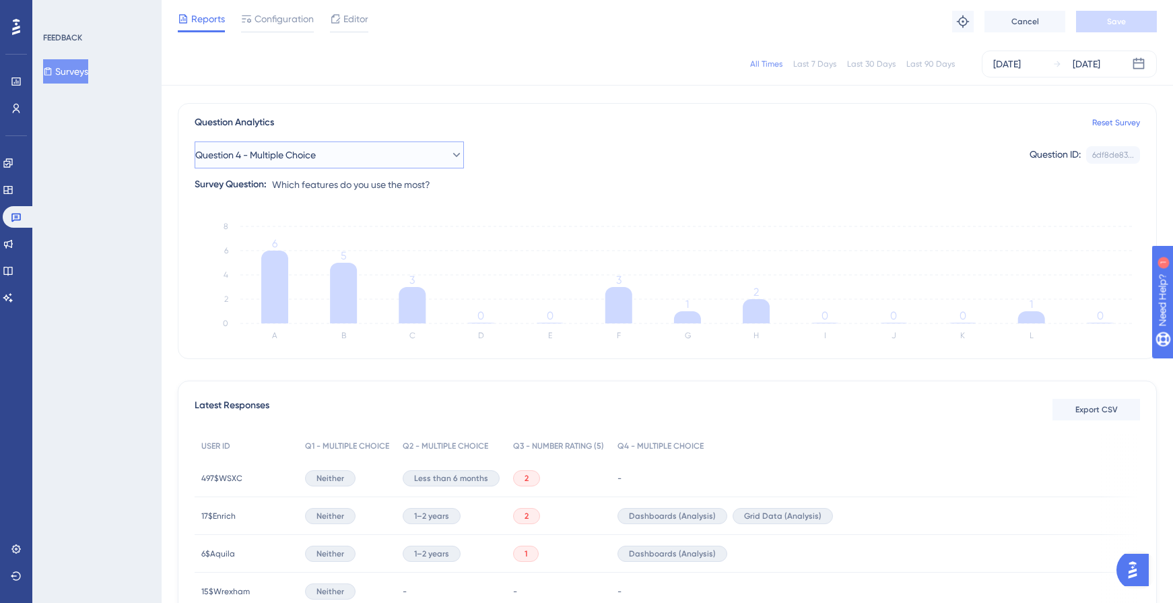
click at [341, 149] on button "Question 4 - Multiple Choice" at bounding box center [329, 154] width 269 height 27
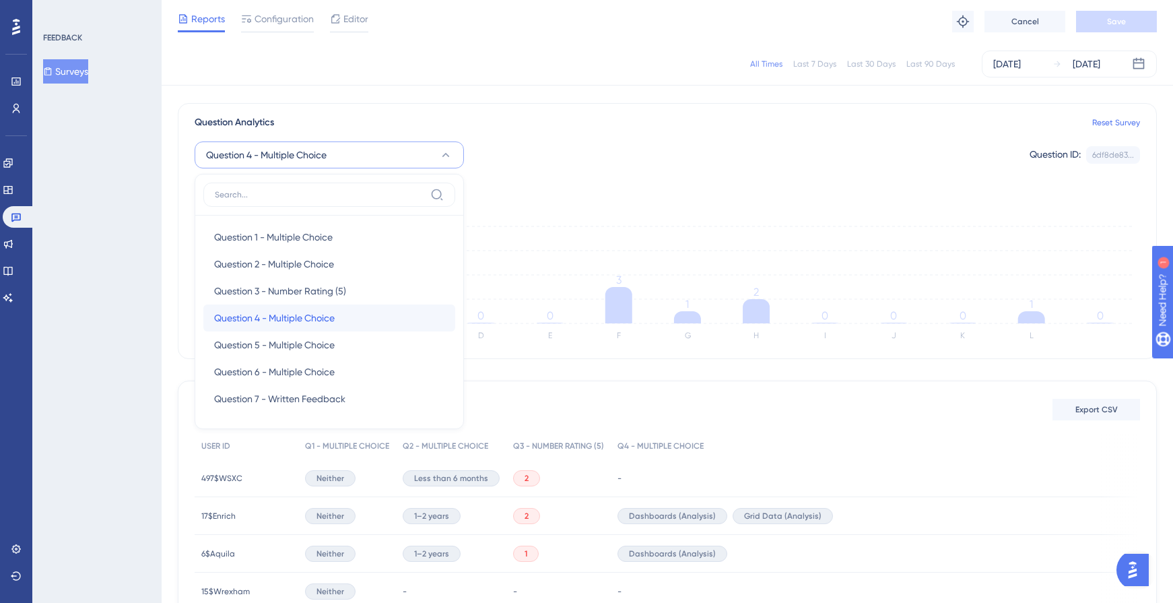
click at [308, 327] on div "Question 4 - Multiple Choice Question 4 - Multiple Choice" at bounding box center [329, 317] width 230 height 27
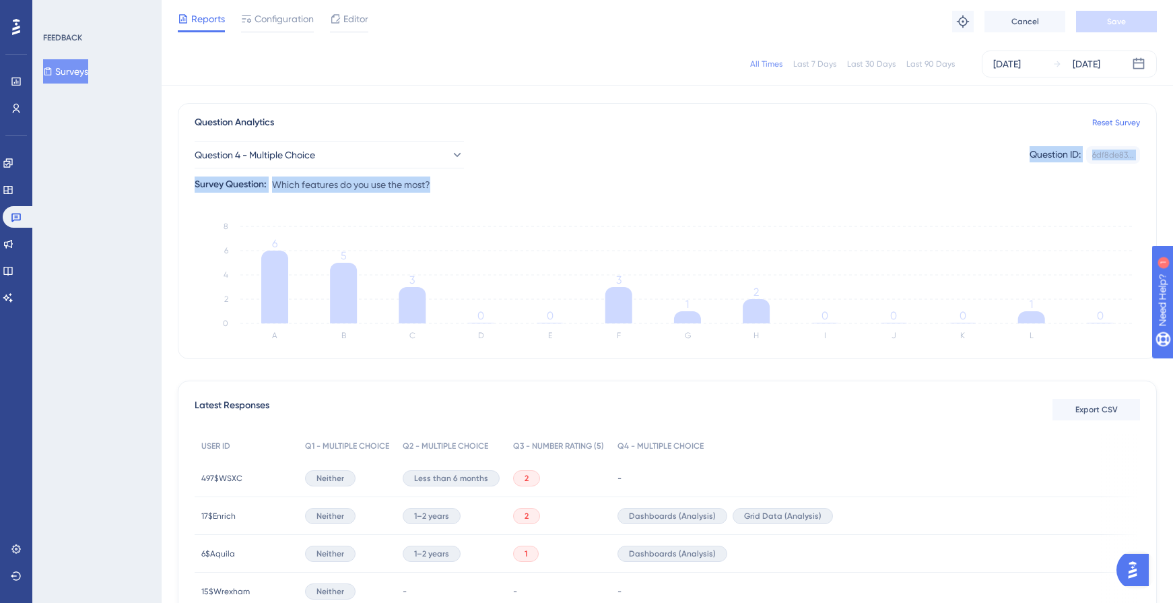
drag, startPoint x: 308, startPoint y: 327, endPoint x: 327, endPoint y: 168, distance: 159.3
click at [327, 168] on div "Question Analytics Reset Survey Question 4 - Multiple Choice Question ID: 6df8d…" at bounding box center [667, 231] width 979 height 256
click at [316, 162] on span "Question 4 - Multiple Choice" at bounding box center [255, 155] width 121 height 16
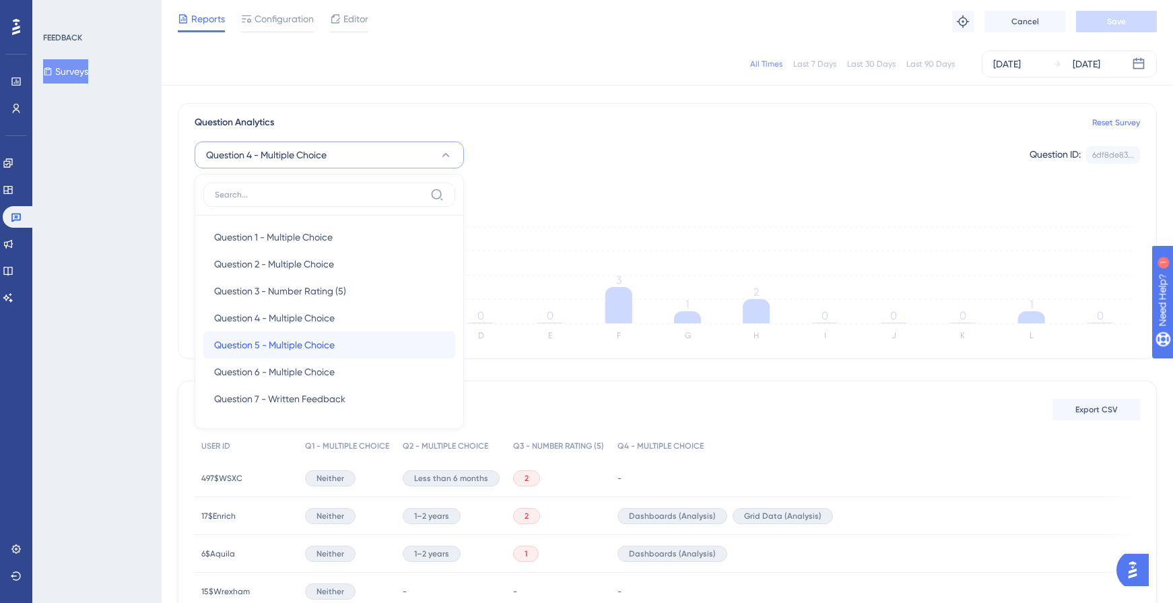
click at [286, 353] on div "Question 5 - Multiple Choice Question 5 - Multiple Choice" at bounding box center [329, 344] width 230 height 27
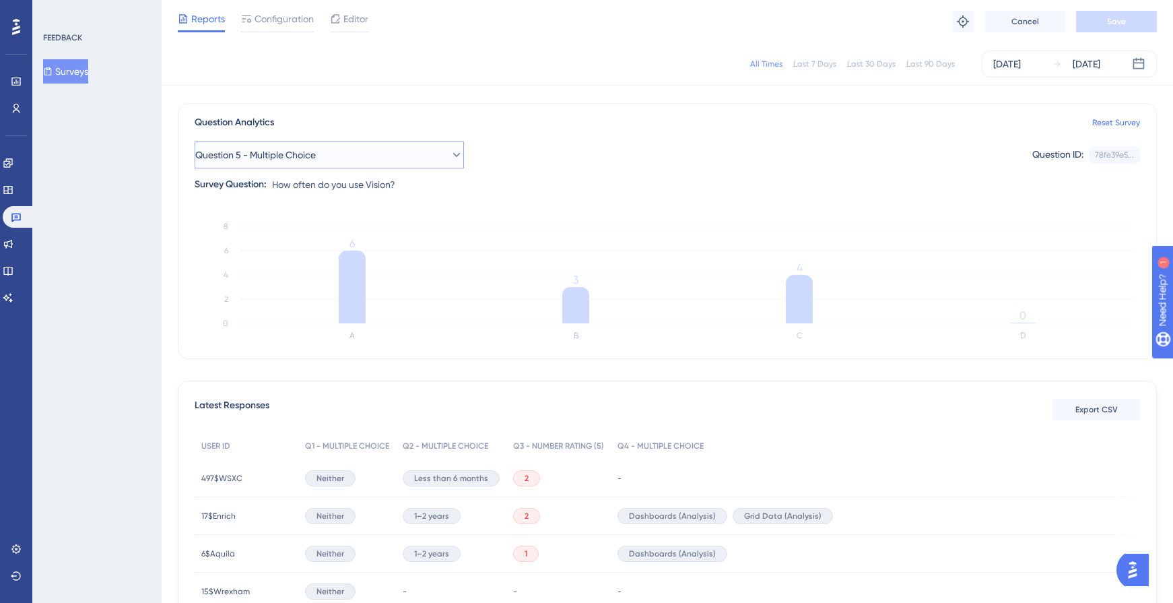
click at [391, 150] on button "Question 5 - Multiple Choice" at bounding box center [329, 154] width 269 height 27
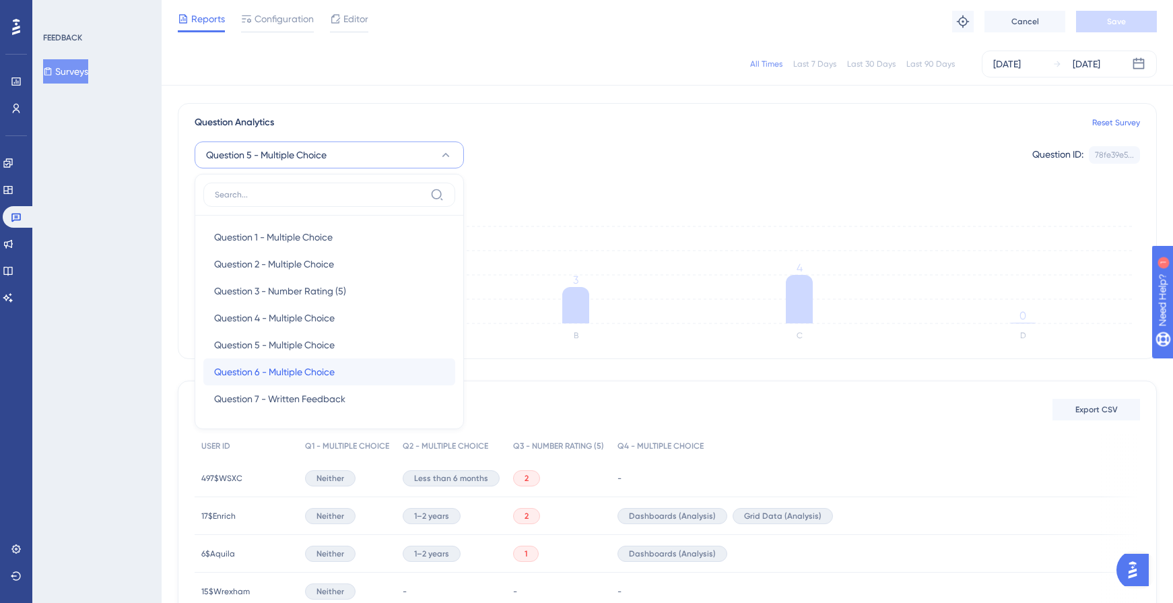
click at [335, 364] on span "Question 6 - Multiple Choice" at bounding box center [274, 372] width 121 height 16
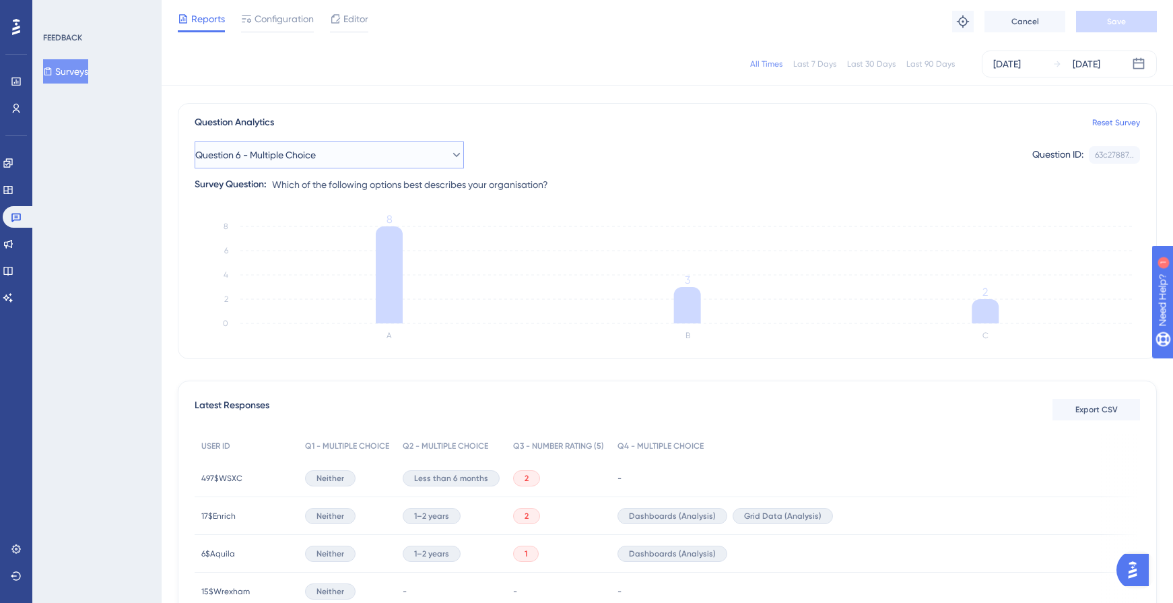
click at [375, 151] on button "Question 6 - Multiple Choice" at bounding box center [329, 154] width 269 height 27
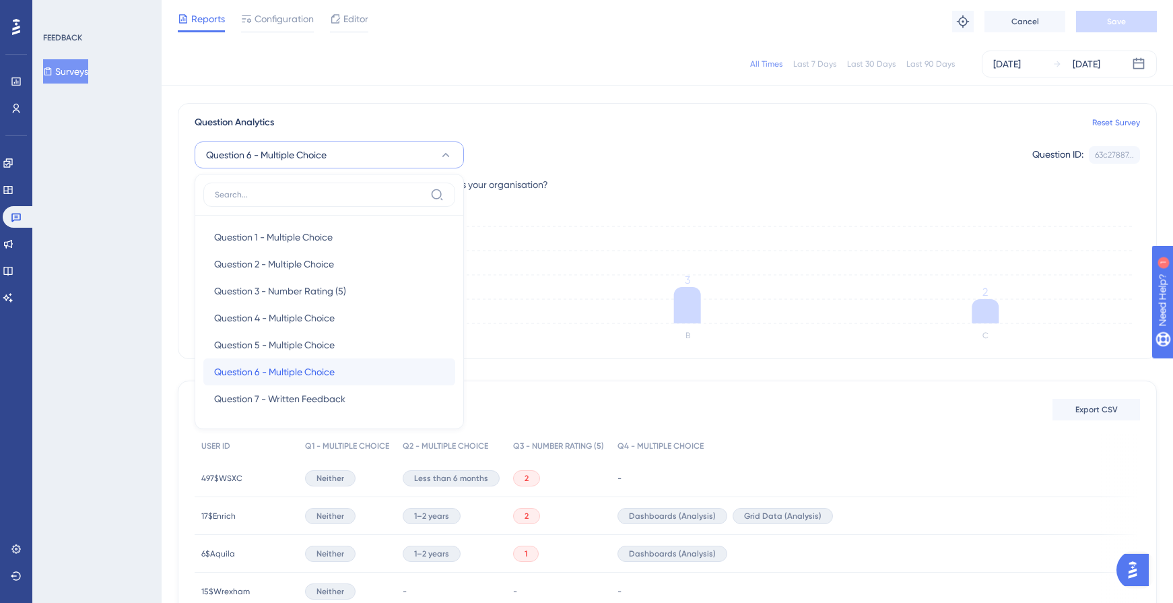
click at [336, 382] on div "Question 6 - Multiple Choice Question 6 - Multiple Choice" at bounding box center [329, 371] width 230 height 27
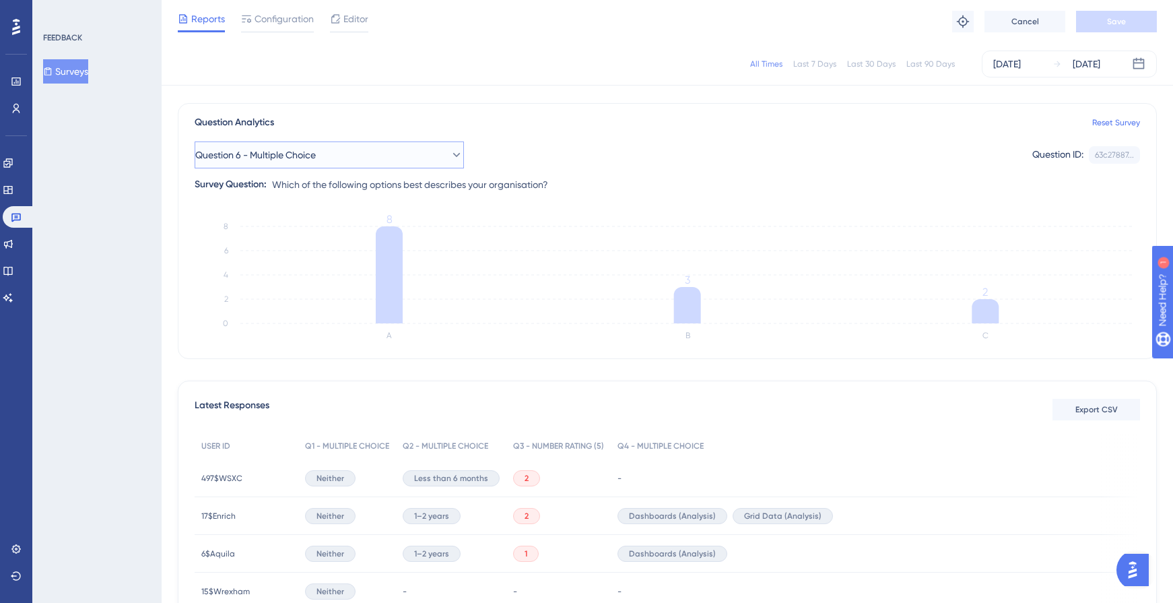
click at [356, 147] on button "Question 6 - Multiple Choice" at bounding box center [329, 154] width 269 height 27
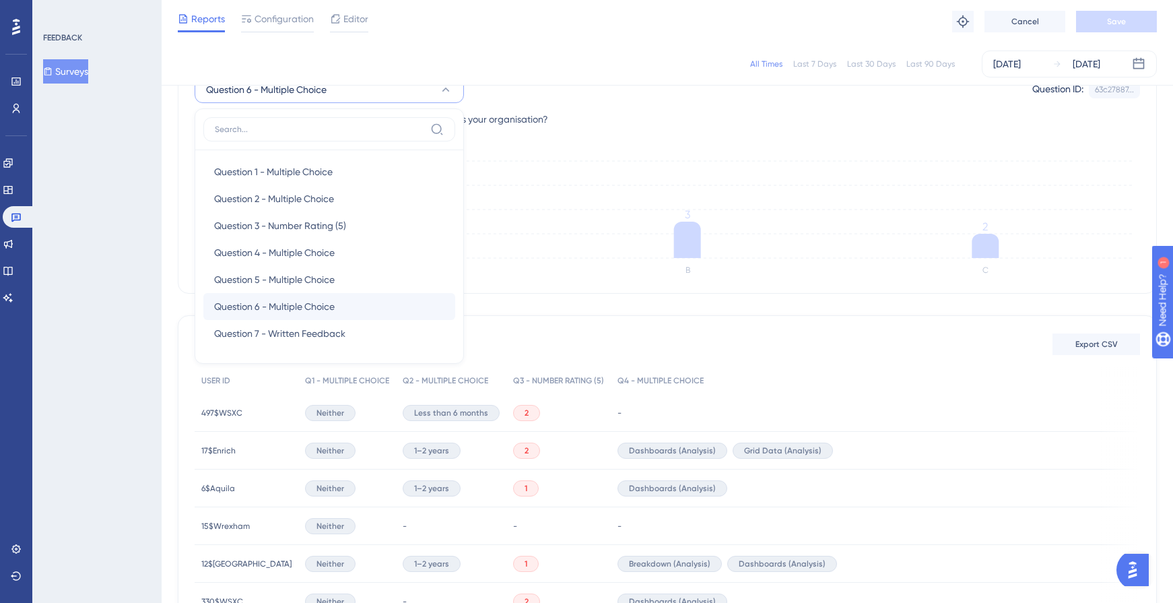
scroll to position [151, 0]
click at [333, 340] on span "Question 7 - Written Feedback" at bounding box center [279, 333] width 131 height 16
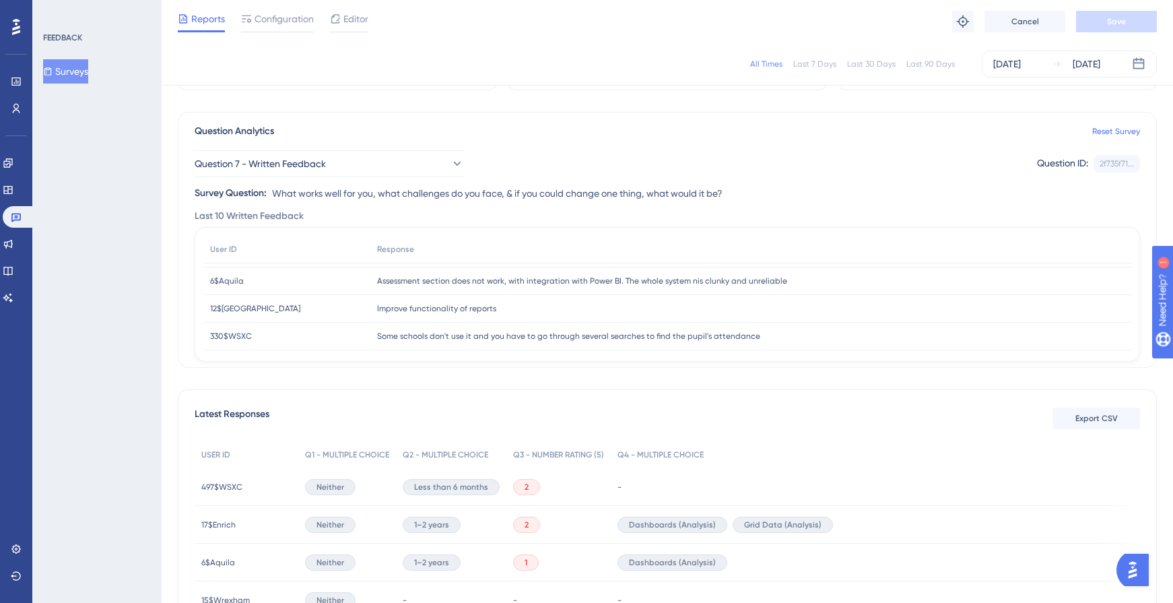
scroll to position [0, 0]
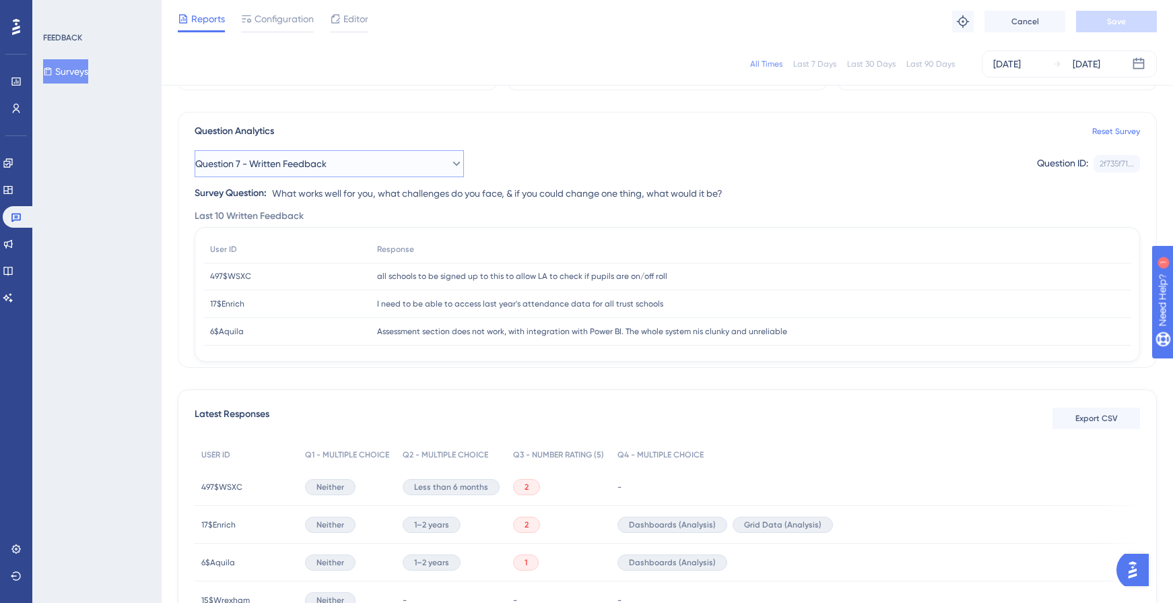
click at [340, 156] on button "Question 7 - Written Feedback" at bounding box center [329, 163] width 269 height 27
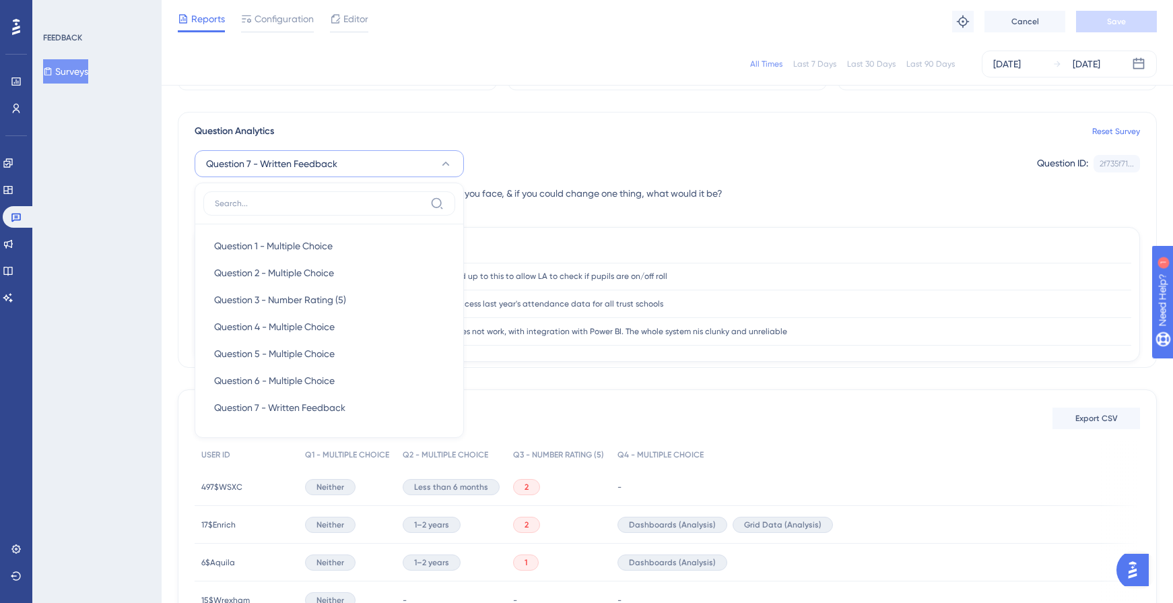
scroll to position [83, 0]
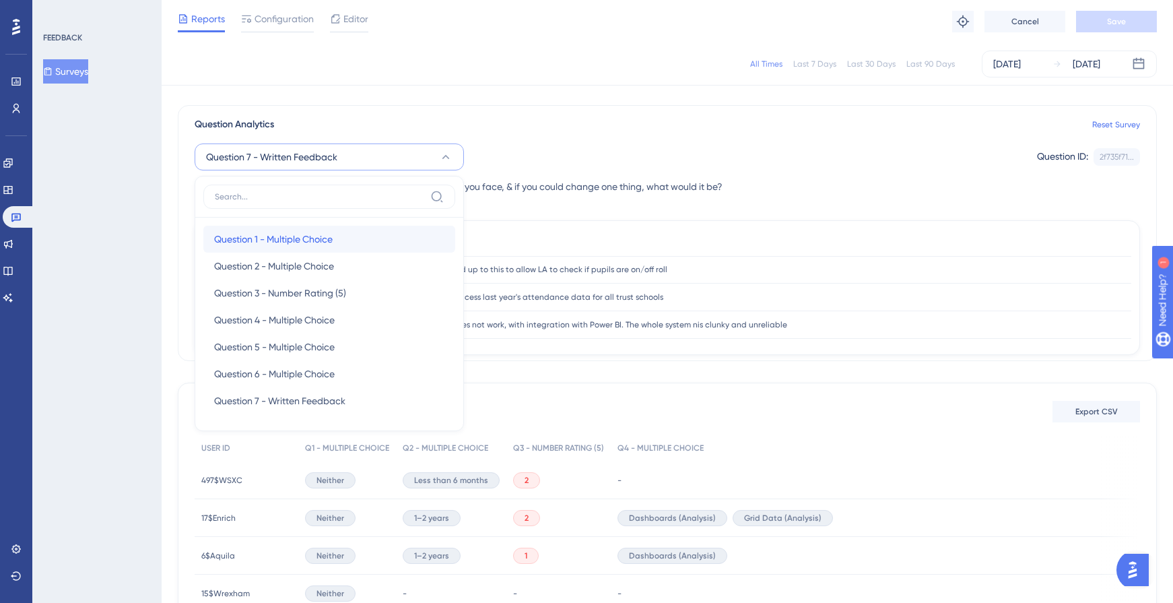
click at [285, 232] on span "Question 1 - Multiple Choice" at bounding box center [273, 239] width 118 height 16
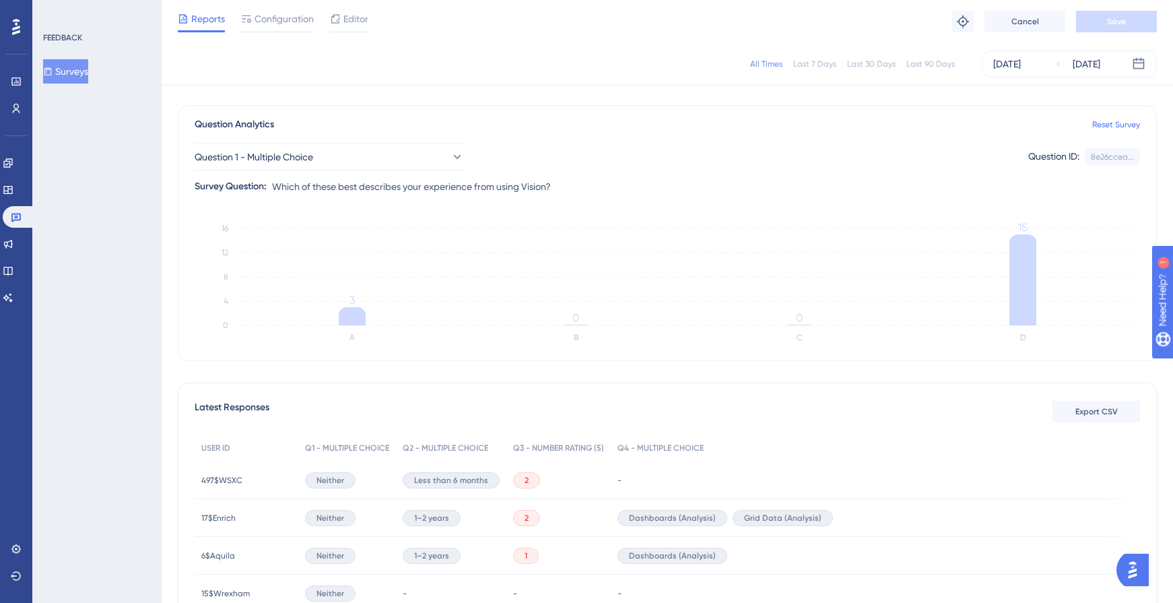
scroll to position [0, 0]
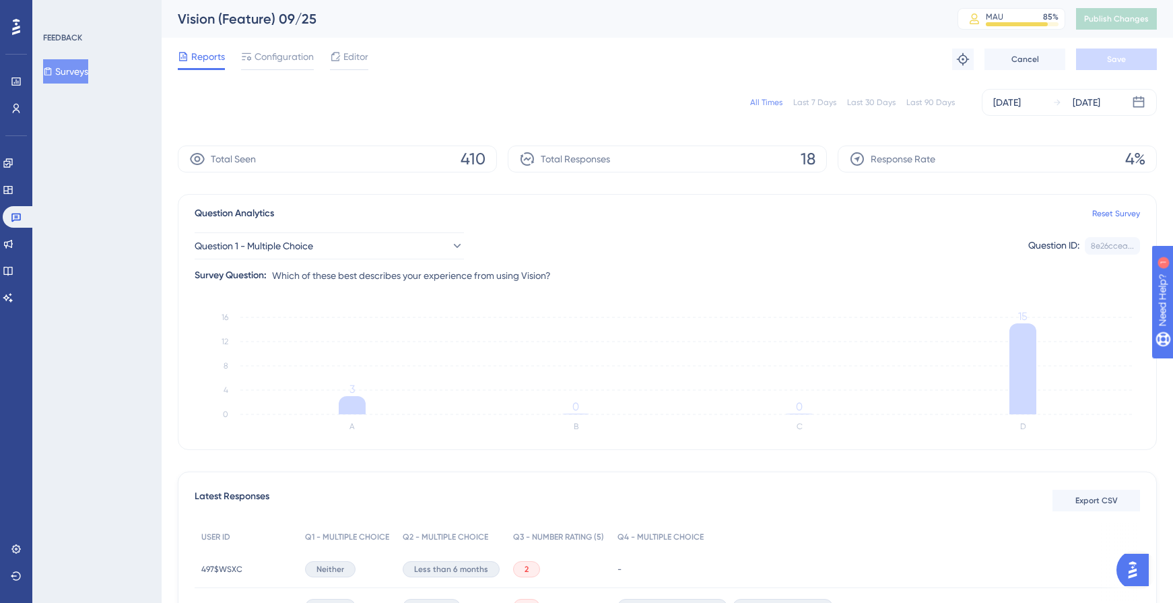
click at [88, 66] on button "Surveys" at bounding box center [65, 71] width 45 height 24
